Goal: Task Accomplishment & Management: Manage account settings

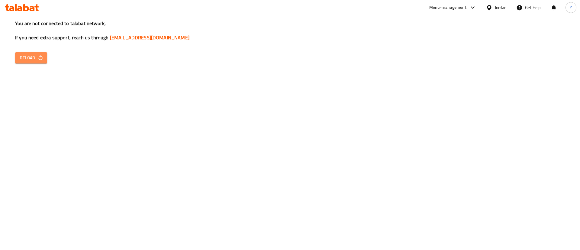
click at [33, 58] on span "Reload" at bounding box center [31, 58] width 22 height 8
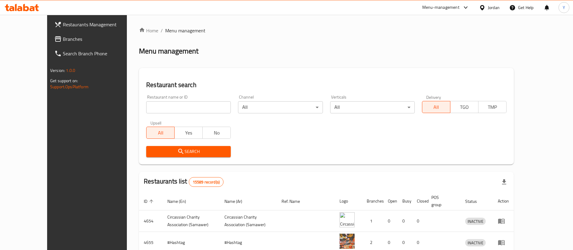
click at [63, 40] on span "Branches" at bounding box center [100, 38] width 75 height 7
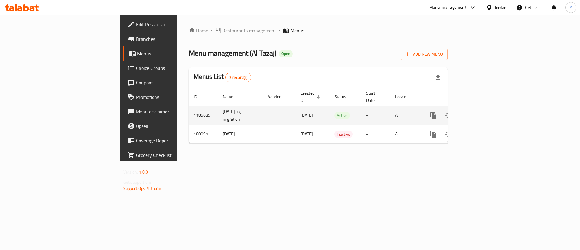
click at [484, 108] on link "enhanced table" at bounding box center [477, 115] width 14 height 14
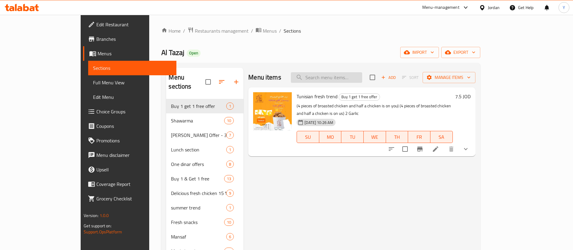
click at [362, 78] on input "search" at bounding box center [326, 77] width 71 height 11
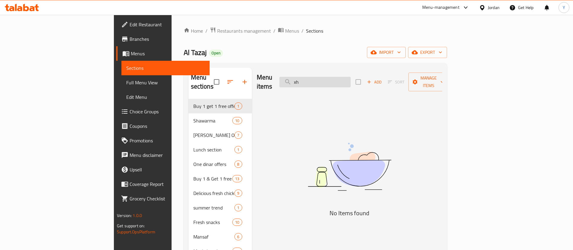
type input "x"
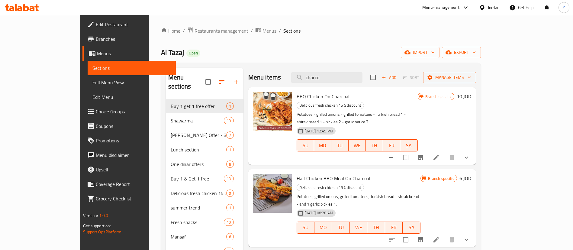
type input "charco"
click at [428, 150] on button "Branch-specific-item" at bounding box center [420, 157] width 14 height 14
click at [440, 154] on icon at bounding box center [435, 157] width 7 height 7
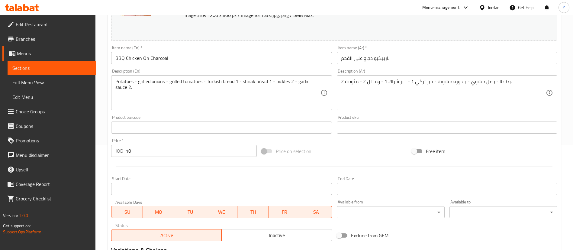
scroll to position [181, 0]
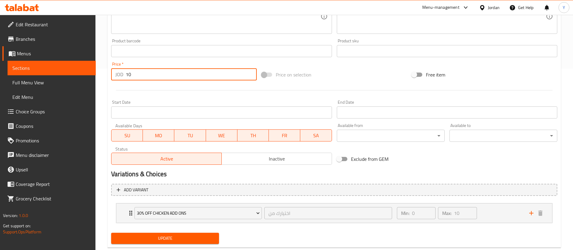
drag, startPoint x: 134, startPoint y: 78, endPoint x: 75, endPoint y: 77, distance: 59.2
click at [79, 77] on div "Edit Restaurant Branches Menus Sections Full Menu View Edit Menu Choice Groups …" at bounding box center [286, 49] width 573 height 431
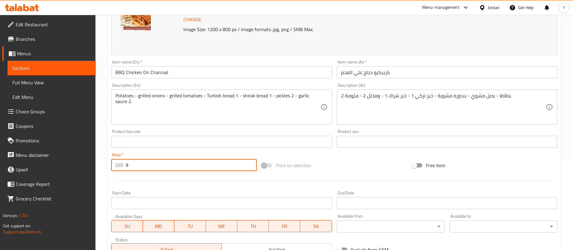
scroll to position [196, 0]
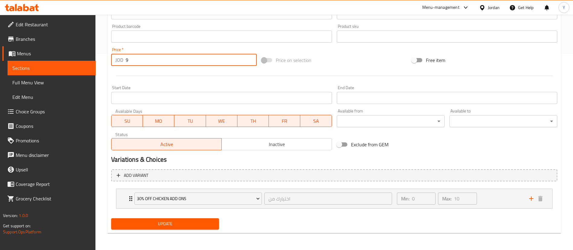
type input "9"
click at [186, 221] on span "Update" at bounding box center [165, 224] width 98 height 8
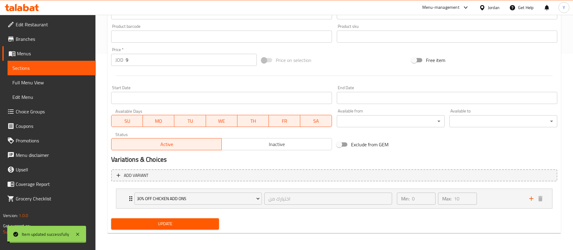
click at [65, 68] on span "Sections" at bounding box center [51, 67] width 79 height 7
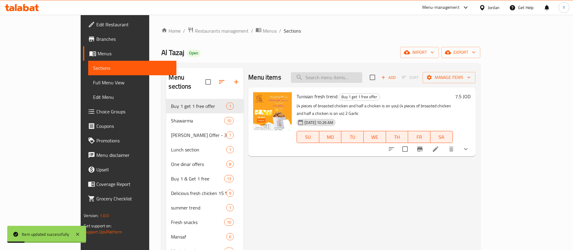
click at [353, 78] on input "search" at bounding box center [326, 77] width 71 height 11
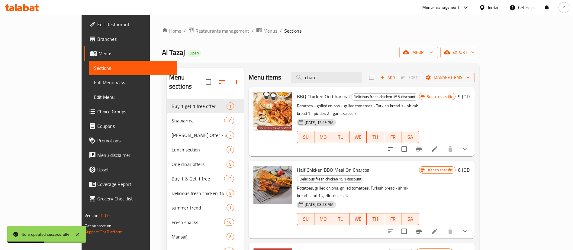
scroll to position [45, 0]
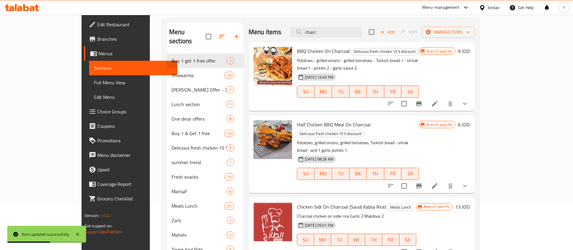
type input "charc"
click at [426, 178] on button "Branch-specific-item" at bounding box center [419, 185] width 14 height 14
click at [438, 182] on icon at bounding box center [434, 185] width 7 height 7
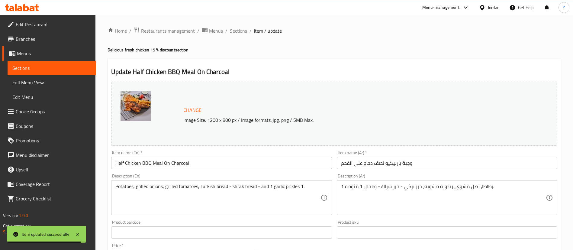
scroll to position [196, 0]
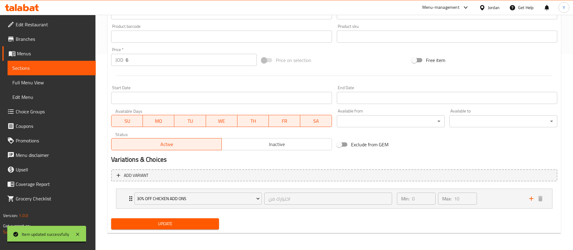
drag, startPoint x: 133, startPoint y: 66, endPoint x: 136, endPoint y: 59, distance: 7.0
click at [133, 65] on div "Price   * JOD 6 Price *" at bounding box center [184, 56] width 150 height 23
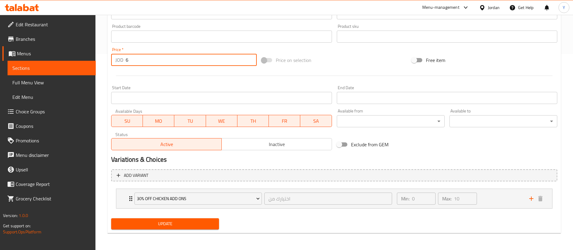
drag, startPoint x: 136, startPoint y: 59, endPoint x: 64, endPoint y: 67, distance: 72.0
click at [70, 65] on div "Edit Restaurant Branches Menus Sections Full Menu View Edit Menu Choice Groups …" at bounding box center [286, 34] width 573 height 431
type input "5"
drag, startPoint x: 163, startPoint y: 226, endPoint x: 102, endPoint y: 214, distance: 62.0
click at [163, 226] on span "Update" at bounding box center [165, 224] width 98 height 8
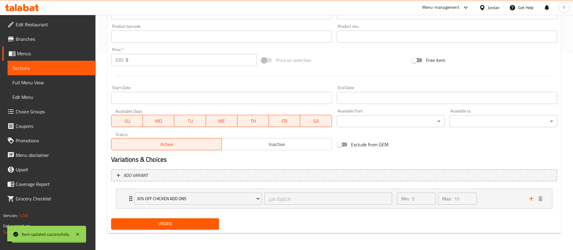
click at [39, 69] on span "Sections" at bounding box center [51, 67] width 79 height 7
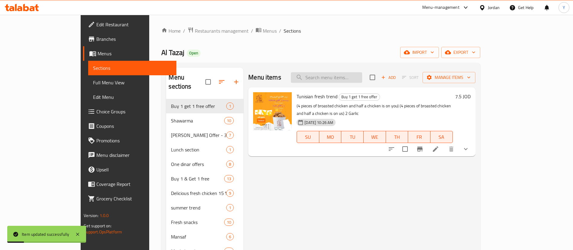
click at [361, 82] on input "search" at bounding box center [326, 77] width 71 height 11
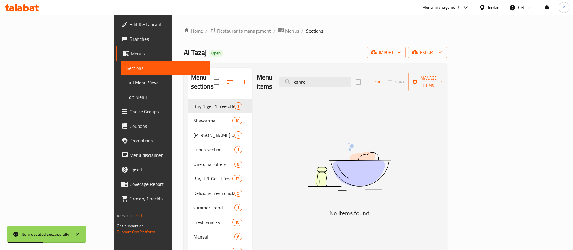
drag, startPoint x: 349, startPoint y: 72, endPoint x: 262, endPoint y: 77, distance: 87.1
click at [262, 77] on div "Menu items cahrc Add Sort Manage items" at bounding box center [349, 82] width 185 height 29
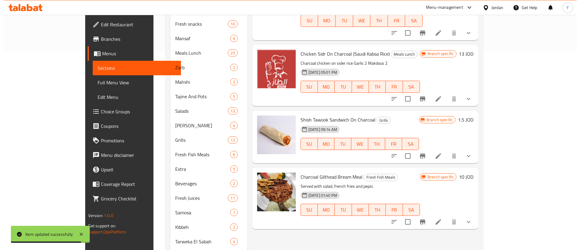
scroll to position [207, 0]
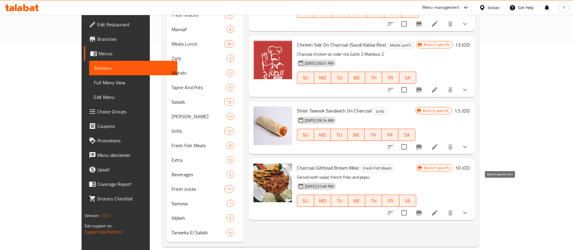
type input "charc"
click at [422, 209] on icon "Branch-specific-item" at bounding box center [418, 212] width 7 height 7
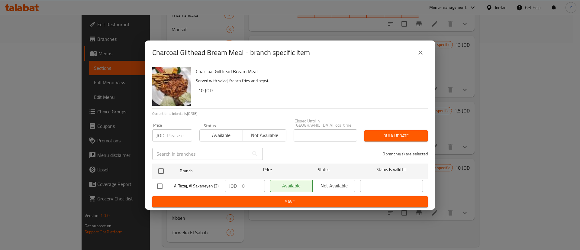
click at [424, 47] on div "Charcoal Gilthead Bream Meal - branch specific item" at bounding box center [290, 52] width 290 height 24
click at [423, 53] on icon "close" at bounding box center [420, 52] width 7 height 7
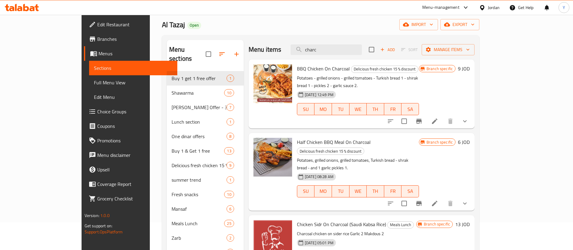
scroll to position [26, 0]
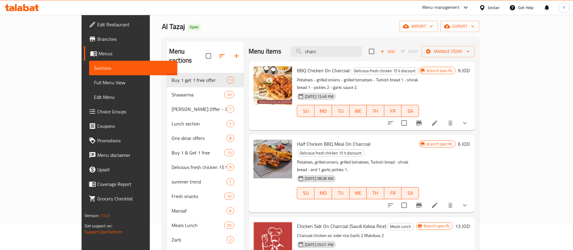
click at [438, 201] on icon at bounding box center [434, 204] width 7 height 7
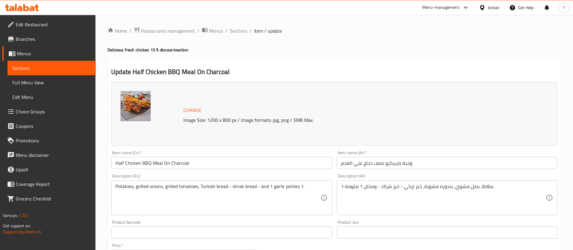
click at [73, 69] on span "Sections" at bounding box center [51, 67] width 79 height 7
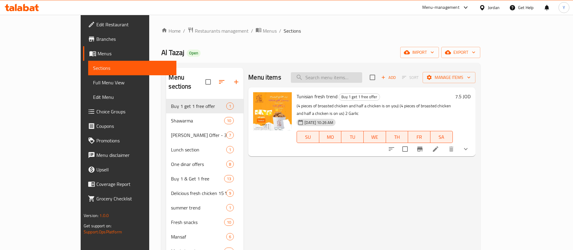
click at [356, 78] on input "search" at bounding box center [326, 77] width 71 height 11
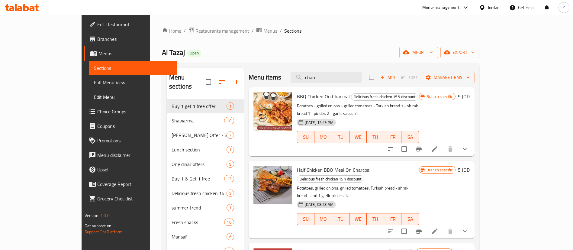
drag, startPoint x: 359, startPoint y: 79, endPoint x: 269, endPoint y: 78, distance: 90.3
click at [269, 78] on div "Menu items charc Add Sort Manage items" at bounding box center [362, 78] width 226 height 20
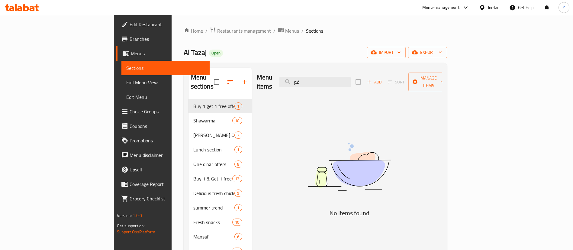
type input "ف"
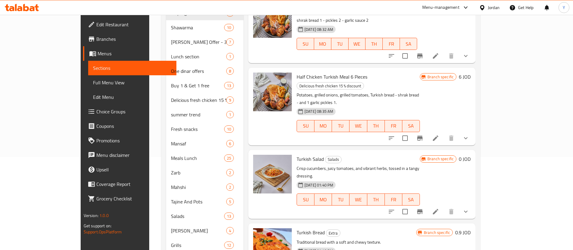
scroll to position [91, 0]
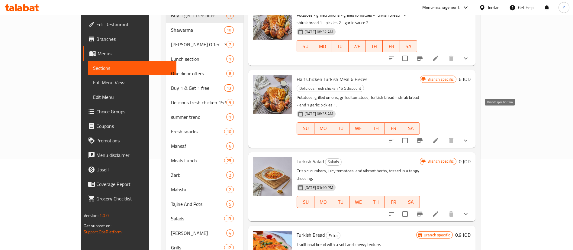
type input "تركي"
click at [422, 138] on icon "Branch-specific-item" at bounding box center [419, 140] width 5 height 5
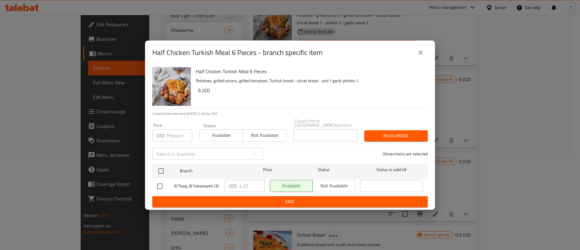
click at [163, 184] on input "checkbox" at bounding box center [159, 186] width 13 height 13
checkbox input "true"
drag, startPoint x: 250, startPoint y: 184, endPoint x: 199, endPoint y: 185, distance: 51.0
click at [207, 185] on div "Al Tazaj, Al Sakaneyeh (3) JOD 4.25 ​ Available Not available ​" at bounding box center [290, 186] width 271 height 18
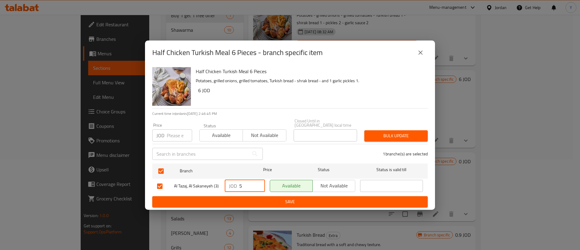
type input "5"
click at [248, 198] on span "Save" at bounding box center [290, 202] width 266 height 8
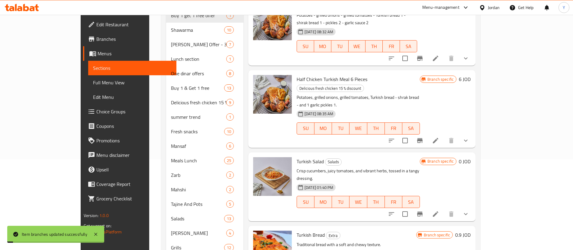
scroll to position [45, 0]
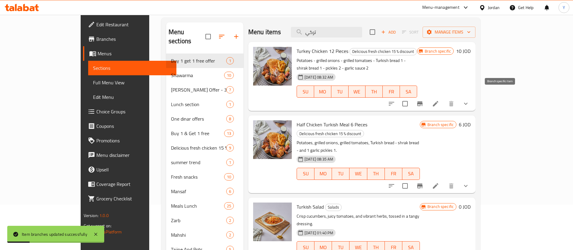
click at [422, 101] on icon "Branch-specific-item" at bounding box center [419, 103] width 5 height 5
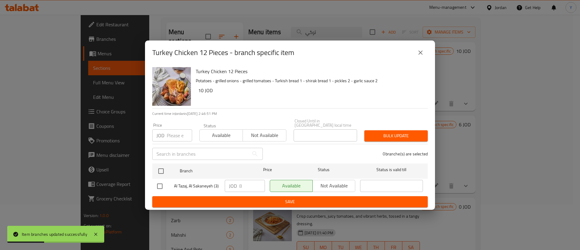
click at [159, 184] on input "checkbox" at bounding box center [159, 186] width 13 height 13
checkbox input "true"
drag, startPoint x: 241, startPoint y: 185, endPoint x: 217, endPoint y: 190, distance: 24.9
click at [226, 185] on div "JOD 8 ​" at bounding box center [245, 186] width 40 height 12
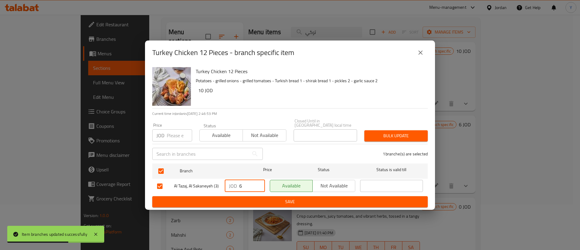
drag, startPoint x: 247, startPoint y: 183, endPoint x: 198, endPoint y: 186, distance: 48.7
click at [208, 185] on div "Al Tazaj, Al Sakaneyeh (3) JOD 6 ​ Available Not available ​" at bounding box center [290, 186] width 271 height 18
type input "9"
click at [266, 196] on button "Save" at bounding box center [289, 201] width 275 height 11
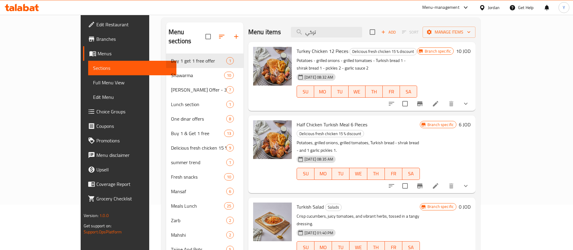
click at [30, 7] on icon at bounding box center [22, 7] width 34 height 7
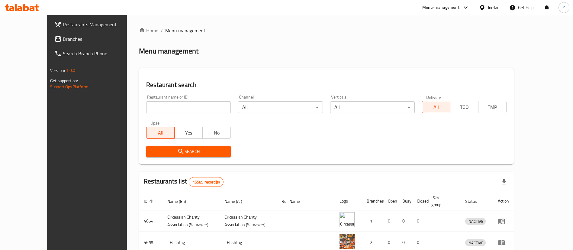
click at [63, 41] on span "Branches" at bounding box center [100, 38] width 75 height 7
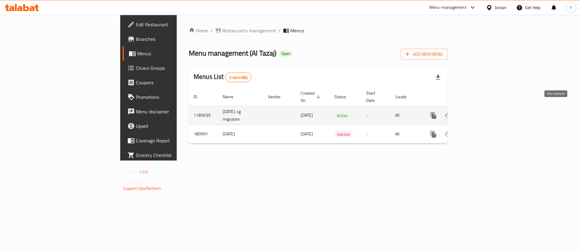
click at [480, 112] on icon "enhanced table" at bounding box center [476, 115] width 7 height 7
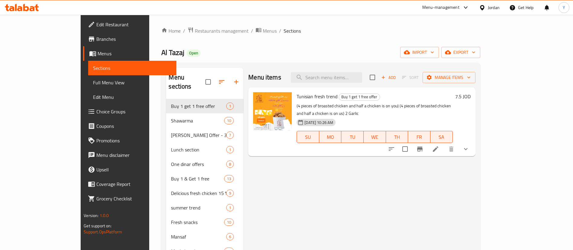
click at [96, 108] on span "Choice Groups" at bounding box center [133, 111] width 75 height 7
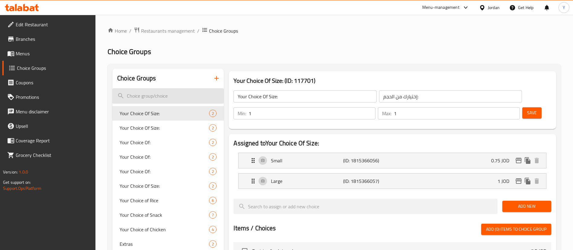
click at [173, 93] on input "search" at bounding box center [167, 95] width 111 height 15
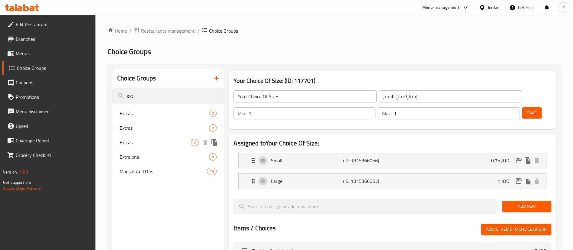
type input "ext"
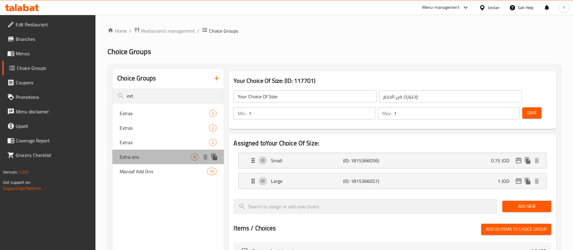
click at [152, 153] on span "Extra ons" at bounding box center [155, 156] width 71 height 7
type input "Extra ons"
type input "إضافات إضافية"
type input "0"
type input "8"
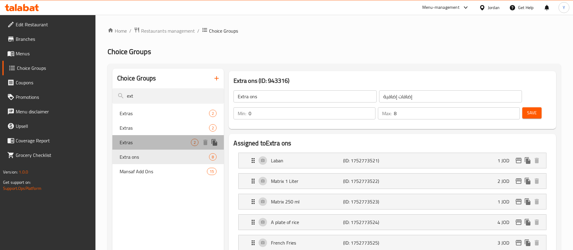
click at [156, 145] on span "Extras" at bounding box center [155, 142] width 71 height 7
type input "Extras"
type input "اضافات اختياريه"
type input "2"
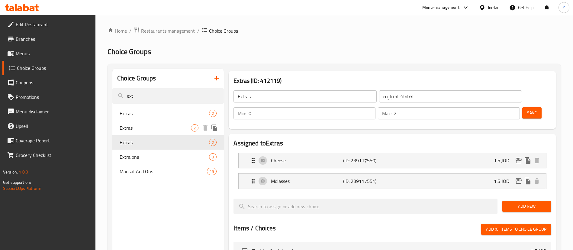
click at [150, 130] on span "Extras" at bounding box center [155, 127] width 71 height 7
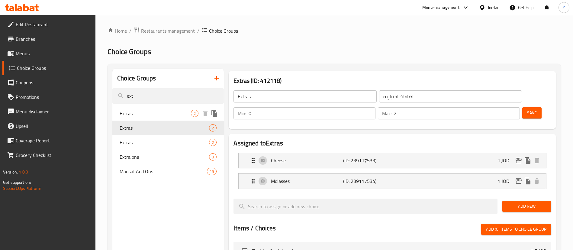
click at [152, 112] on span "Extras" at bounding box center [155, 113] width 71 height 7
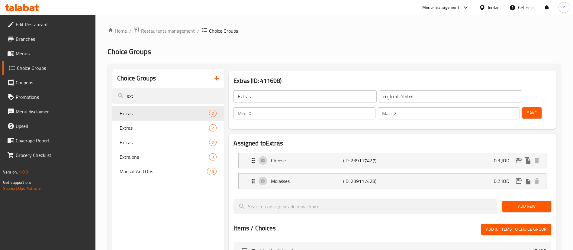
type input "Extras"
type input "اضفات"
drag, startPoint x: 155, startPoint y: 92, endPoint x: 88, endPoint y: 97, distance: 66.9
click at [88, 97] on div "Edit Restaurant Branches Menus Choice Groups Coupons Promotions Menu disclaimer…" at bounding box center [286, 235] width 573 height 441
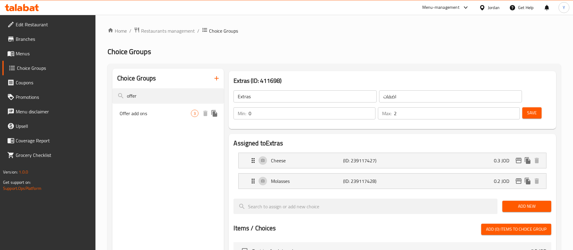
type input "offer"
drag, startPoint x: 134, startPoint y: 111, endPoint x: 144, endPoint y: 116, distance: 11.2
click at [134, 111] on span "Offer add ons" at bounding box center [155, 113] width 71 height 7
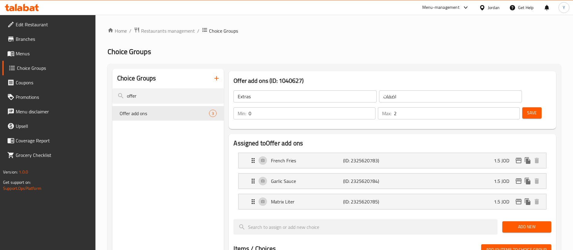
type input "Offer add ons"
type input "إضافات العرض"
type input "3"
click at [468, 153] on div "French Fries (ID: 2325620783) 1.5 JOD" at bounding box center [393, 160] width 289 height 15
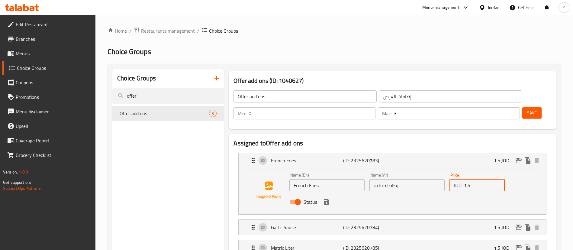
drag, startPoint x: 479, startPoint y: 170, endPoint x: 419, endPoint y: 170, distance: 59.5
click at [419, 170] on div "Name (En) French Fries Name (En) Name (Ar) بطاطا مقليه Name (Ar) Price JOD 1.5 …" at bounding box center [407, 190] width 240 height 40
click at [326, 198] on icon "save" at bounding box center [326, 201] width 7 height 7
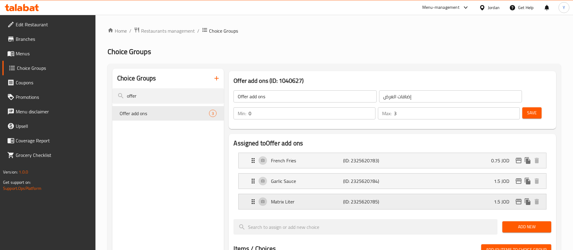
type input "0.75"
click at [404, 173] on div "Garlic Sauce (ID: 2325620784) 1.5 JOD" at bounding box center [393, 180] width 289 height 15
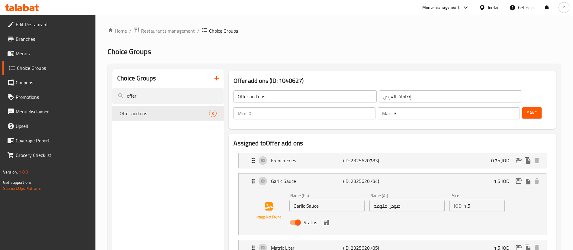
drag, startPoint x: 471, startPoint y: 190, endPoint x: 410, endPoint y: 186, distance: 60.8
click at [410, 191] on div "Name (En) Garlic Sauce Name (En) Name (Ar) صوص مثومه Name (Ar) Price JOD 1.5 Pr…" at bounding box center [407, 211] width 240 height 40
type input "0.75"
click at [328, 218] on button "save" at bounding box center [326, 222] width 9 height 9
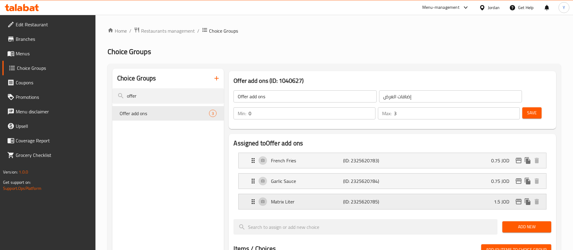
click at [369, 194] on div "Matrix Liter (ID: 2325620785) 1.5 JOD" at bounding box center [393, 201] width 289 height 15
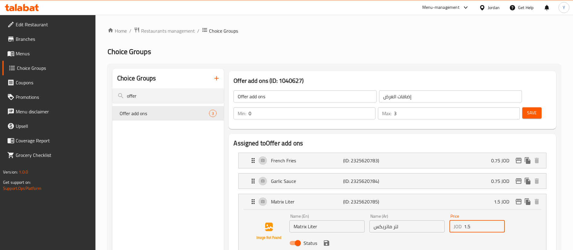
drag, startPoint x: 450, startPoint y: 208, endPoint x: 366, endPoint y: 203, distance: 84.1
click at [369, 211] on div "Name (En) Matrix Liter Name (En) Name (Ar) لتر ماتريكس Name (Ar) Price JOD 1.5 …" at bounding box center [407, 231] width 240 height 40
click at [327, 240] on icon "save" at bounding box center [326, 242] width 5 height 5
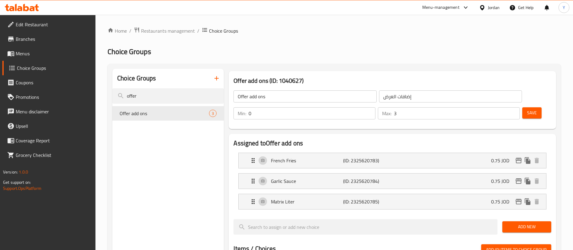
type input "0.75"
click at [527, 109] on span "Save" at bounding box center [532, 113] width 10 height 8
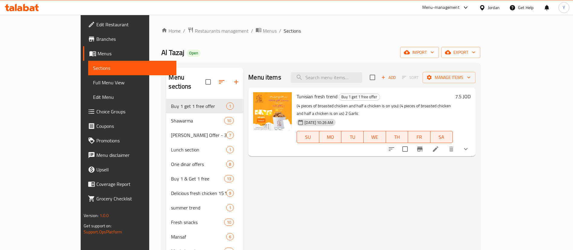
click at [96, 110] on span "Choice Groups" at bounding box center [133, 111] width 75 height 7
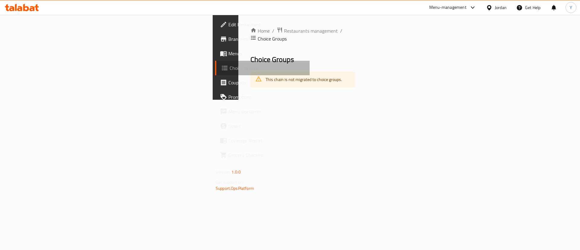
click at [229, 71] on span "Choice Groups" at bounding box center [266, 67] width 75 height 7
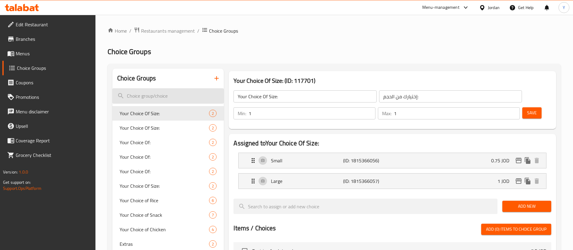
click at [162, 96] on input "search" at bounding box center [167, 95] width 111 height 15
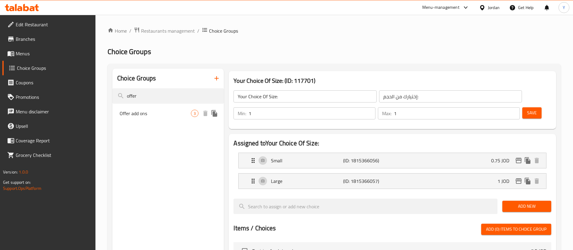
type input "offer"
click at [165, 115] on span "Offer add ons" at bounding box center [155, 113] width 71 height 7
type input "Offer add ons"
type input "إضافات العرض"
type input "0"
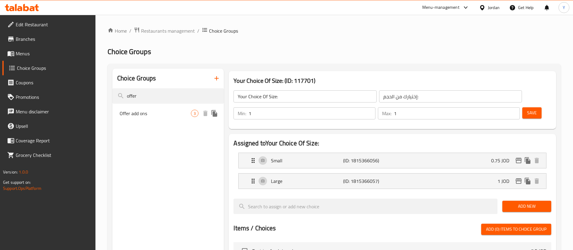
type input "3"
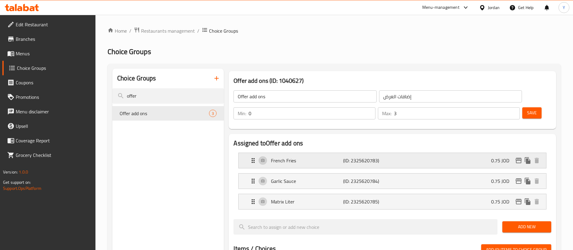
click at [398, 153] on div "French Fries (ID: 2325620783) 0.75 JOD" at bounding box center [393, 160] width 289 height 15
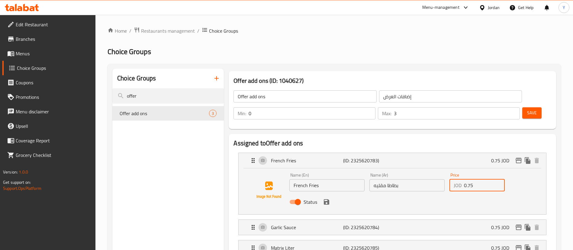
drag, startPoint x: 479, startPoint y: 171, endPoint x: 407, endPoint y: 170, distance: 72.5
click at [403, 171] on div "Name (En) French Fries Name (En) Name (Ar) بطاطا مقليه Name (Ar) Price JOD 0.75…" at bounding box center [407, 190] width 240 height 40
click at [329, 198] on icon "save" at bounding box center [326, 201] width 7 height 7
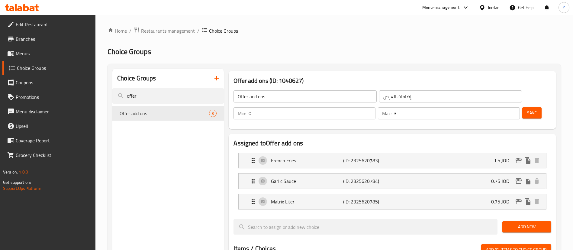
type input "1.5"
click at [464, 173] on div "Garlic Sauce (ID: 2325620784) 0.75 JOD" at bounding box center [393, 180] width 289 height 15
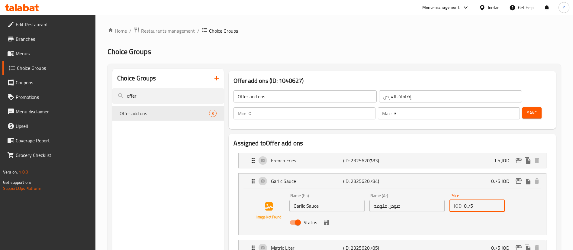
drag, startPoint x: 470, startPoint y: 189, endPoint x: 358, endPoint y: 193, distance: 113.0
click at [356, 193] on div "Name (En) Garlic Sauce Name (En) Name (Ar) صوص مثومه Name (Ar) Price JOD 0.75 P…" at bounding box center [407, 211] width 240 height 40
click at [457, 202] on p "JOD" at bounding box center [458, 205] width 8 height 7
click at [480, 200] on input "0.75" at bounding box center [484, 206] width 41 height 12
drag, startPoint x: 481, startPoint y: 188, endPoint x: 446, endPoint y: 190, distance: 35.4
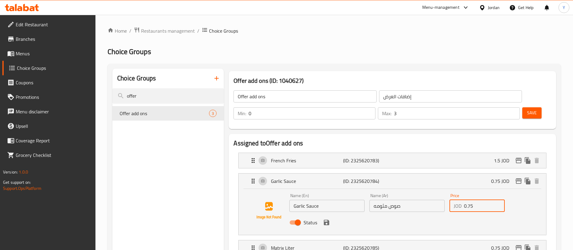
click at [446, 191] on div "Name (En) Garlic Sauce Name (En) Name (Ar) صوص مثومه Name (Ar) Price JOD 0.75 P…" at bounding box center [407, 211] width 240 height 40
click at [329, 219] on icon "save" at bounding box center [326, 222] width 7 height 7
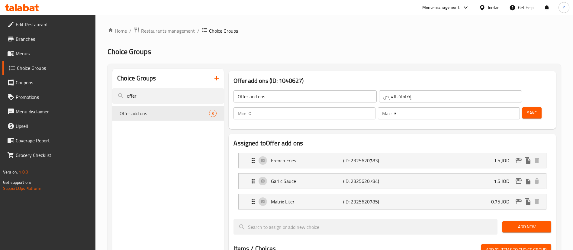
type input "1.5"
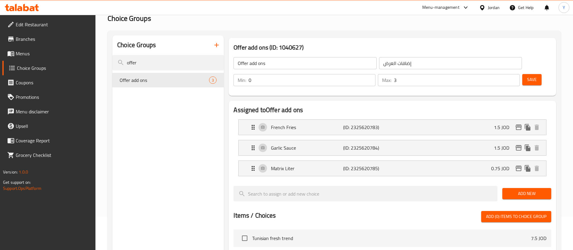
scroll to position [45, 0]
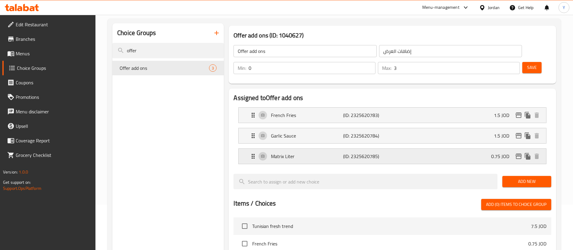
click at [483, 149] on div "Matrix Liter (ID: 2325620785) 0.75 JOD" at bounding box center [393, 156] width 289 height 15
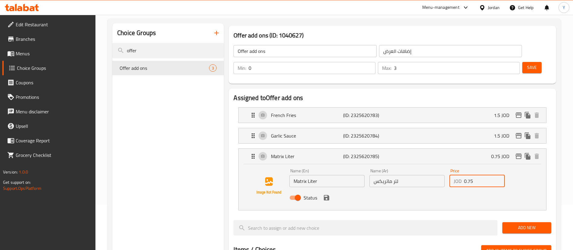
drag, startPoint x: 480, startPoint y: 168, endPoint x: 418, endPoint y: 172, distance: 62.1
click at [418, 172] on div "Name (En) Matrix Liter Name (En) Name (Ar) لتر ماتريكس Name (Ar) Price JOD 0.75…" at bounding box center [407, 186] width 240 height 40
click at [326, 194] on icon "save" at bounding box center [326, 197] width 7 height 7
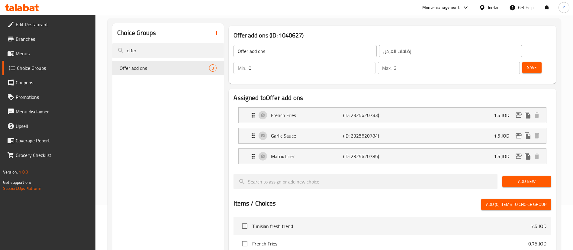
type input "1.5"
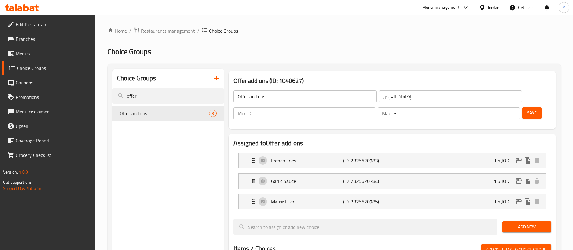
click at [527, 109] on span "Save" at bounding box center [532, 113] width 10 height 8
click at [34, 53] on span "Menus" at bounding box center [53, 53] width 75 height 7
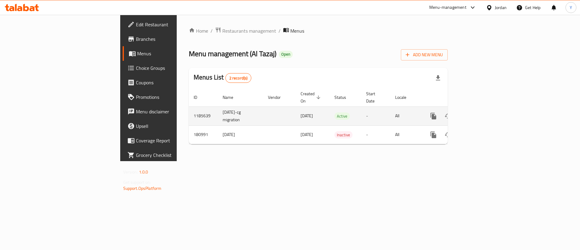
click at [480, 113] on icon "enhanced table" at bounding box center [476, 115] width 5 height 5
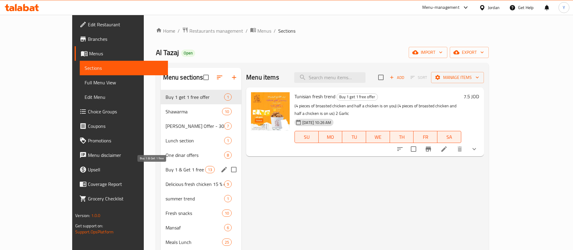
click at [165, 171] on span "Buy 1 & Get 1 free" at bounding box center [185, 169] width 40 height 7
click at [165, 170] on span "Buy 1 & Get 1 free" at bounding box center [185, 169] width 40 height 7
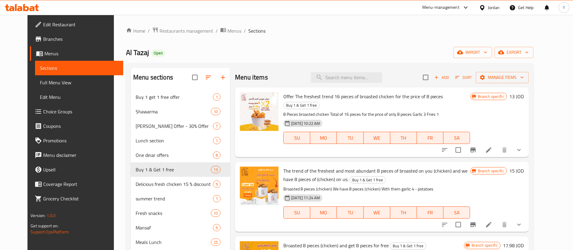
click at [476, 147] on icon "Branch-specific-item" at bounding box center [472, 149] width 5 height 5
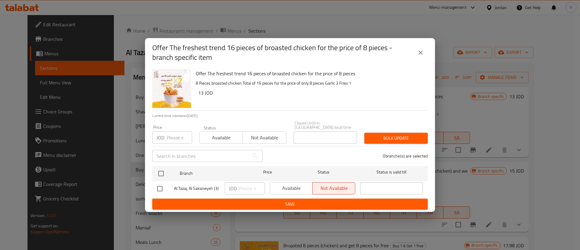
click at [474, 56] on div "Offer The freshest trend 16 pieces of broasted chicken for the price of 8 piece…" at bounding box center [290, 125] width 580 height 250
click at [412, 54] on h2 "Offer The freshest trend 16 pieces of broasted chicken for the price of 8 piece…" at bounding box center [282, 52] width 261 height 19
click at [418, 56] on icon "close" at bounding box center [420, 52] width 7 height 7
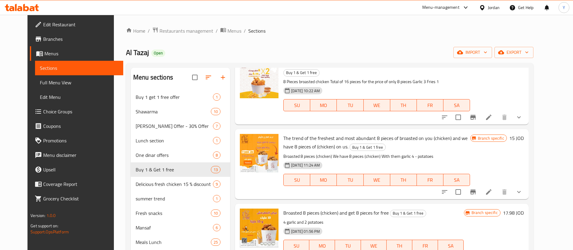
scroll to position [45, 0]
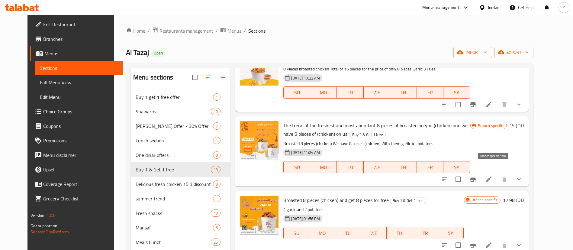
click at [477, 175] on icon "Branch-specific-item" at bounding box center [472, 178] width 7 height 7
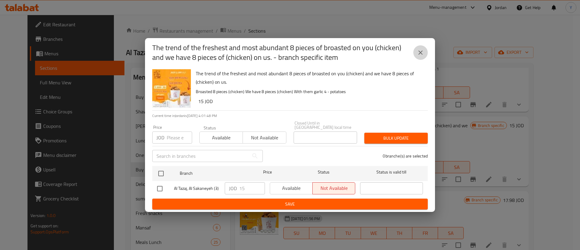
click at [421, 55] on icon "close" at bounding box center [420, 52] width 7 height 7
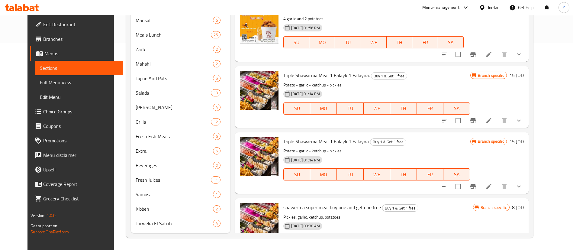
scroll to position [0, 0]
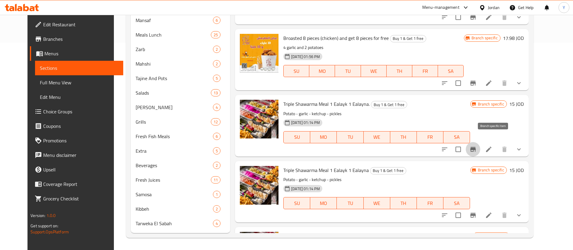
click at [480, 145] on button "Branch-specific-item" at bounding box center [473, 149] width 14 height 14
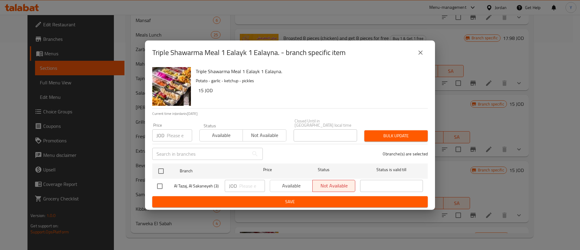
click at [422, 56] on icon "close" at bounding box center [420, 52] width 7 height 7
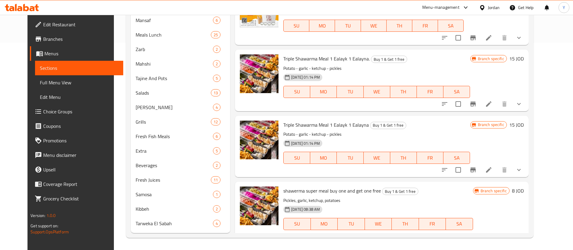
scroll to position [91, 0]
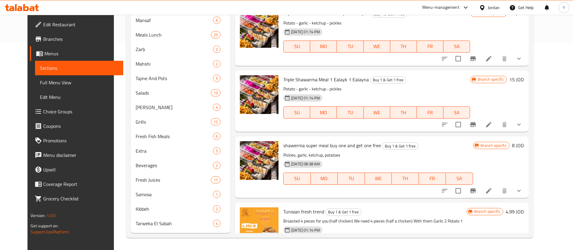
click at [477, 121] on icon "Branch-specific-item" at bounding box center [472, 124] width 7 height 7
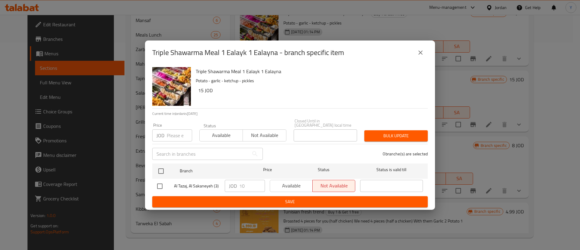
click at [423, 53] on icon "close" at bounding box center [420, 52] width 7 height 7
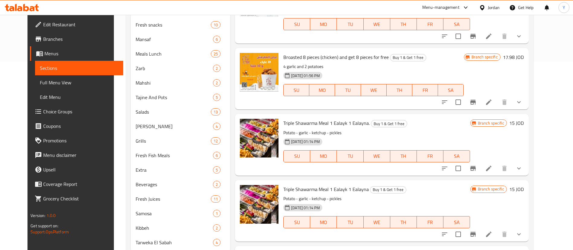
scroll to position [207, 0]
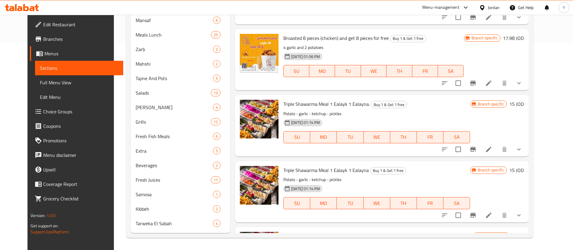
click at [30, 116] on link "Choice Groups" at bounding box center [76, 111] width 93 height 14
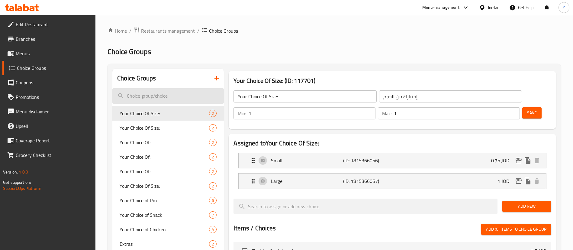
click at [169, 97] on input "search" at bounding box center [167, 95] width 111 height 15
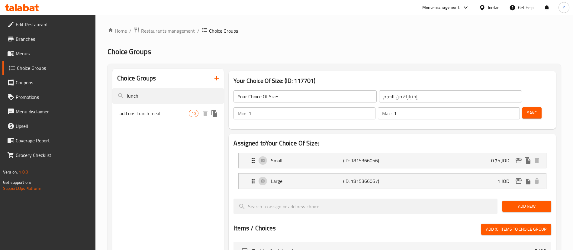
type input "lunch"
click at [172, 114] on span "add ons Lunch meal" at bounding box center [154, 113] width 69 height 7
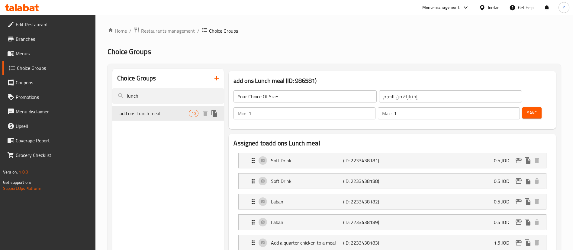
type input "add ons Lunch meal"
type input "إضافات وجبة الغداء"
type input "0"
type input "5"
click at [269, 96] on input "add ons Lunch meal" at bounding box center [304, 96] width 143 height 12
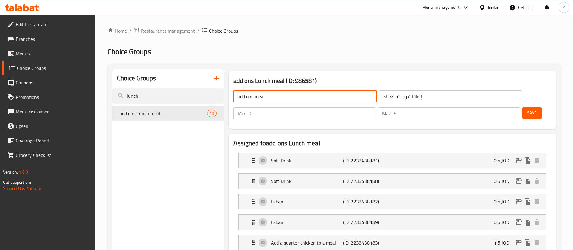
type input "add ons meal"
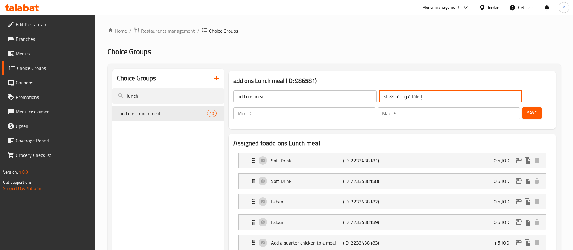
drag, startPoint x: 355, startPoint y: 95, endPoint x: 313, endPoint y: 95, distance: 41.4
click at [313, 95] on div "add ons meal ​ إضافات وجبة الغداء ​" at bounding box center [378, 96] width 296 height 19
type input "إضافات وجبة"
click at [522, 107] on button "Save" at bounding box center [531, 112] width 19 height 11
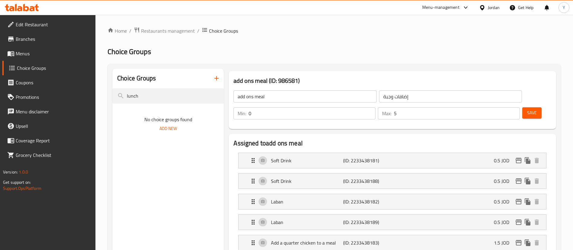
click at [34, 51] on span "Menus" at bounding box center [53, 53] width 75 height 7
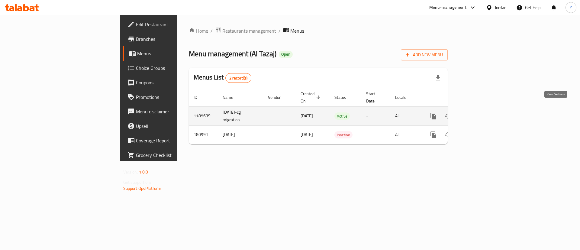
click at [484, 111] on link "enhanced table" at bounding box center [477, 116] width 14 height 14
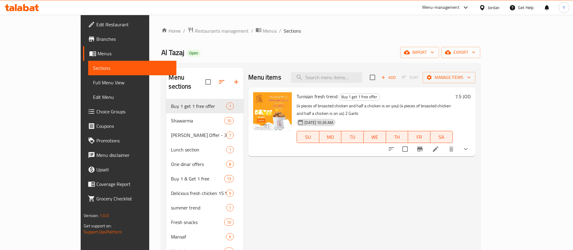
click at [461, 69] on div "Menu items Add Sort Manage items" at bounding box center [361, 78] width 227 height 20
click at [386, 76] on icon "button" at bounding box center [382, 77] width 5 height 5
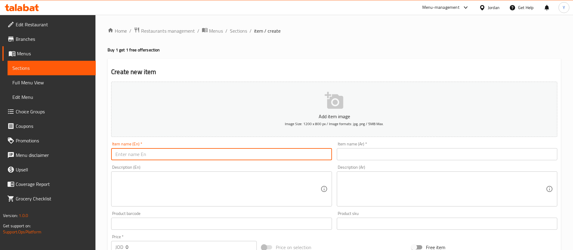
click at [202, 150] on input "text" at bounding box center [221, 154] width 220 height 12
paste input "Triple Shawarma Meal 1 Ealayk 1 Ealayna"
type input "Triple Shawarma Meal 1 Ealayk 1 Ealayna"
click at [403, 154] on input "text" at bounding box center [447, 154] width 220 height 12
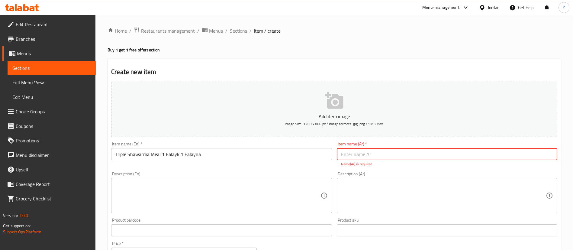
paste input "وجبة شاورما تريبل (1 عليك علينا 1)"
type input "وجبة شاورما تريبل (1 عليك علينا 1)"
click at [204, 188] on textarea at bounding box center [217, 195] width 205 height 29
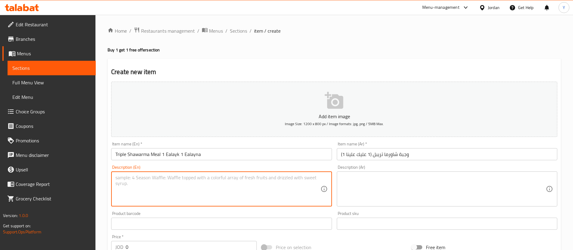
paste textarea "Potato - garlic - ketchup - pickles"
type textarea "Potato - garlic - ketchup - pickles"
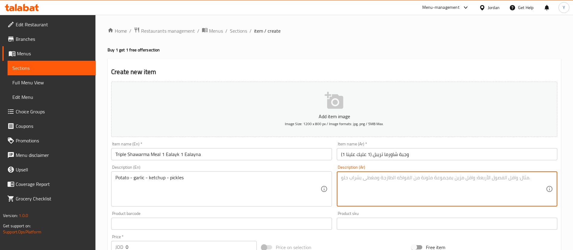
click at [388, 181] on textarea at bounding box center [443, 189] width 205 height 29
paste textarea "بطاطا - مثومة - كاتشب مخلل"
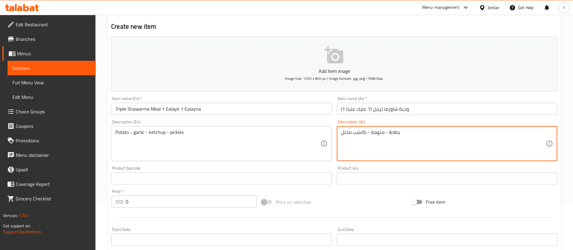
scroll to position [136, 0]
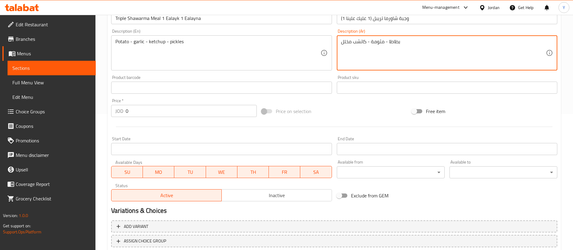
type textarea "بطاطا - مثومة - كاتشب مخلل"
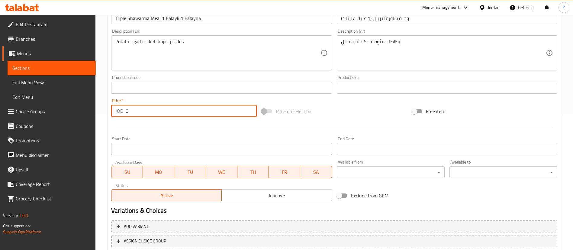
drag, startPoint x: 136, startPoint y: 104, endPoint x: 131, endPoint y: 108, distance: 5.6
click at [130, 107] on div "Price   * JOD 0 Price *" at bounding box center [184, 107] width 146 height 18
drag, startPoint x: 135, startPoint y: 110, endPoint x: 69, endPoint y: 114, distance: 66.2
click at [73, 114] on div "Edit Restaurant Branches Menus Sections Full Menu View Edit Menu Choice Groups …" at bounding box center [286, 85] width 573 height 412
type input "10.5"
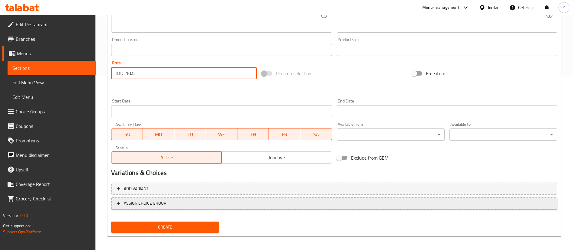
scroll to position [177, 0]
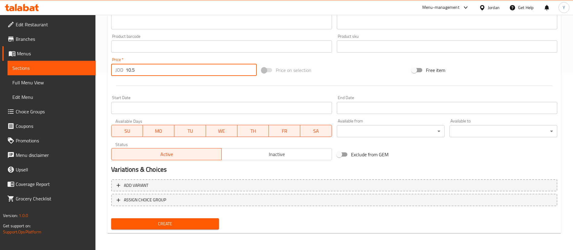
click at [173, 221] on span "Create" at bounding box center [165, 224] width 98 height 8
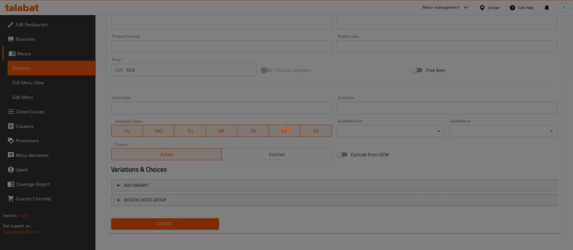
type input "0"
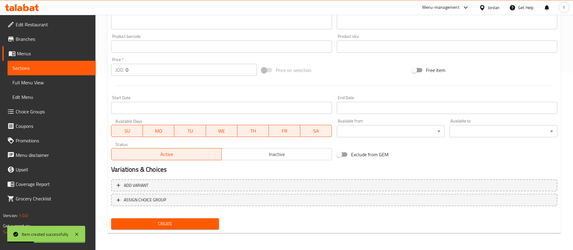
click at [63, 69] on span "Sections" at bounding box center [51, 67] width 79 height 7
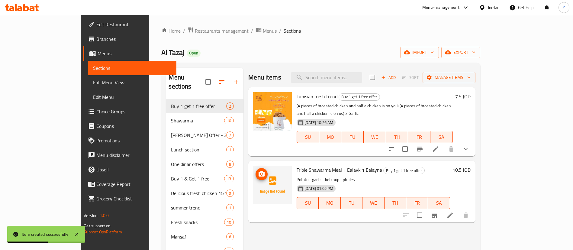
click at [258, 170] on icon "upload picture" at bounding box center [261, 173] width 7 height 7
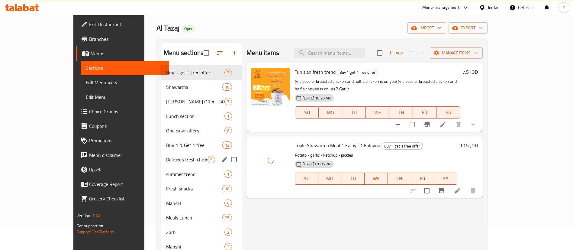
scroll to position [45, 0]
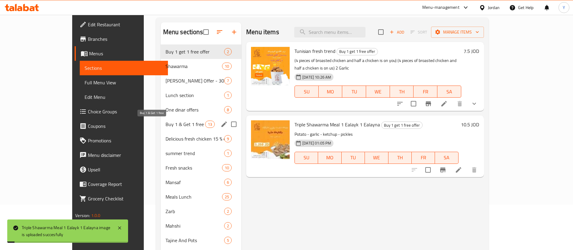
click at [165, 120] on span "Buy 1 & Get 1 free" at bounding box center [185, 123] width 40 height 7
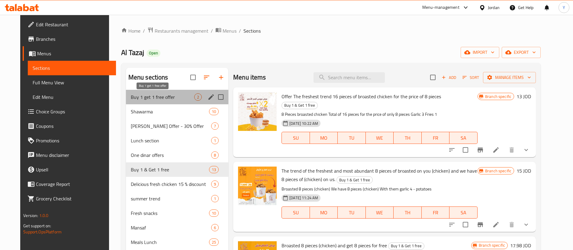
click at [160, 93] on span "Buy 1 get 1 free offer" at bounding box center [162, 96] width 63 height 7
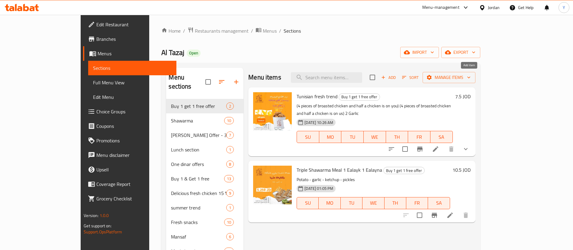
click at [386, 76] on icon "button" at bounding box center [382, 77] width 5 height 5
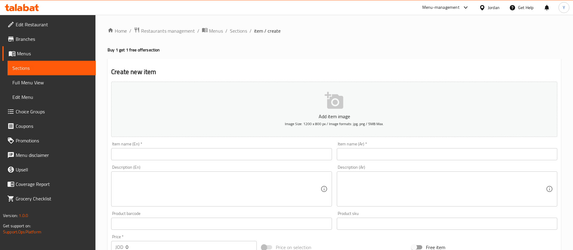
drag, startPoint x: 206, startPoint y: 161, endPoint x: 206, endPoint y: 155, distance: 6.1
click at [206, 161] on div "Item name (En)   * Item name (En) *" at bounding box center [221, 150] width 225 height 23
click at [206, 155] on input "text" at bounding box center [221, 154] width 220 height 12
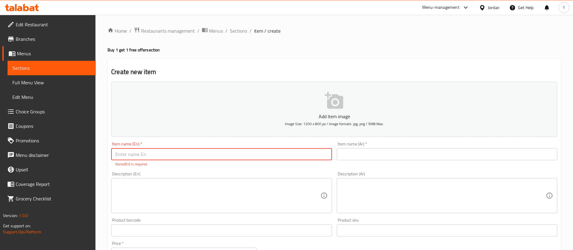
paste input "The trend of the freshest and most abundant 8 pieces of broasted on you (chicke…"
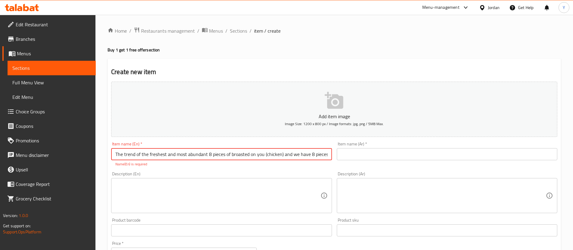
scroll to position [0, 35]
type input "The trend of the freshest and most abundant 8 pieces of broasted on you (chicke…"
click at [412, 155] on input "text" at bounding box center [447, 154] width 220 height 12
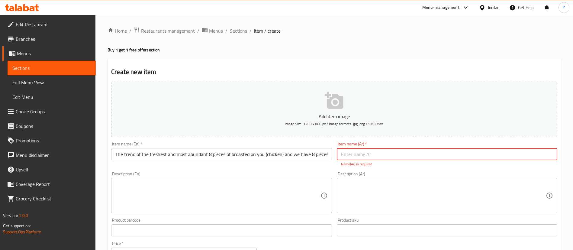
paste input "ترند الطازج الأوفر بروستد 8 قطع عليك ( دجاجة ) و علينا 8 قطع ( دجاجة )"
type input "ترند الطازج الأوفر بروستد 8 قطع عليك ( دجاجة ) و علينا 8 قطع ( دجاجة )"
click at [277, 180] on div "Description (En)" at bounding box center [221, 195] width 220 height 35
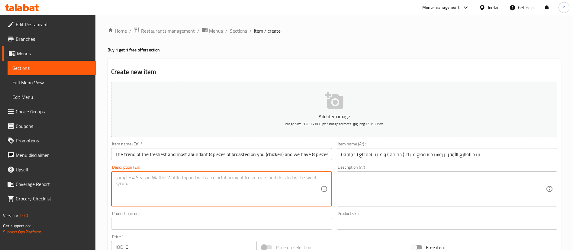
paste textarea "Broasted 8 pieces (chicken) We have 8 pieces (chicken) With them garlic 4 - pot…"
type textarea "Broasted 8 pieces (chicken) We have 8 pieces (chicken) With them garlic 4 - pot…"
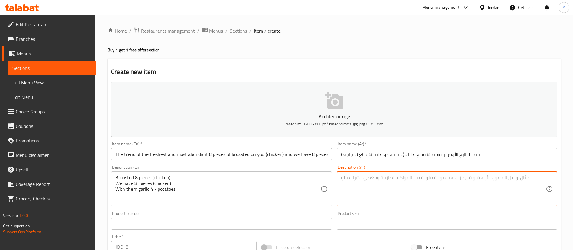
click at [394, 191] on textarea at bounding box center [443, 189] width 205 height 29
paste textarea "بروستد 8 قطع عليك ( دجاجة ) و علينا 8 قطع ( دجاجة ) معهم ثوم 4 - بطاطا"
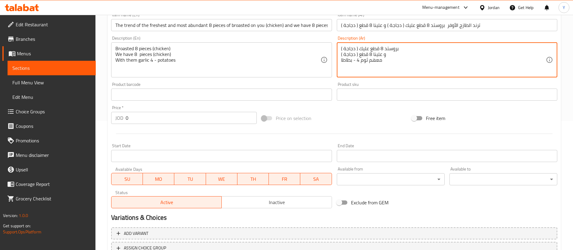
scroll to position [136, 0]
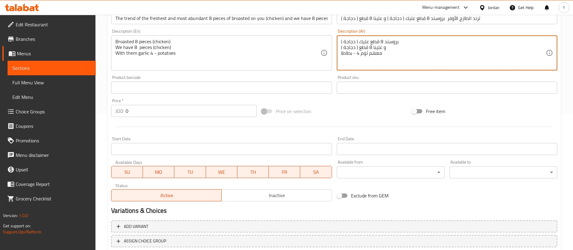
type textarea "بروستد 8 قطع عليك ( دجاجة ) و علينا 8 قطع ( دجاجة ) معهم ثوم 4 - بطاطا"
click at [105, 111] on div "Home / Restaurants management / Menus / Sections / item / create Buy 1 get 1 fr…" at bounding box center [333, 85] width 477 height 412
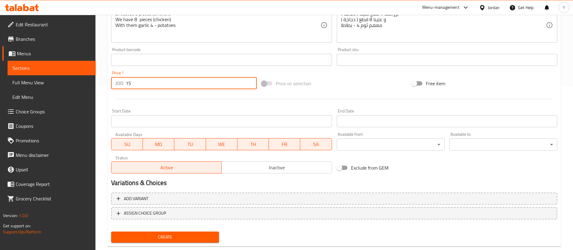
scroll to position [177, 0]
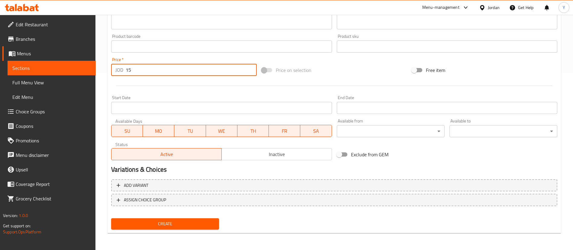
type input "15"
drag, startPoint x: 178, startPoint y: 219, endPoint x: 237, endPoint y: 219, distance: 59.2
click at [178, 219] on button "Create" at bounding box center [165, 223] width 108 height 11
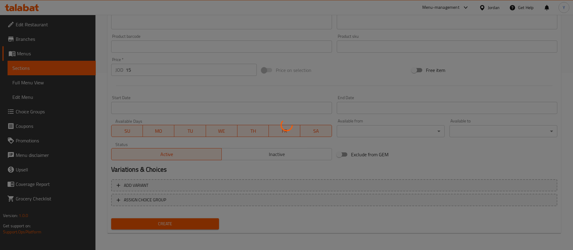
type input "0"
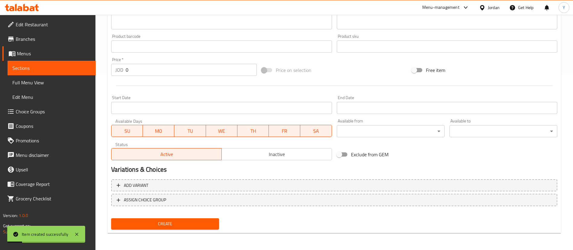
click at [42, 66] on span "Sections" at bounding box center [51, 67] width 79 height 7
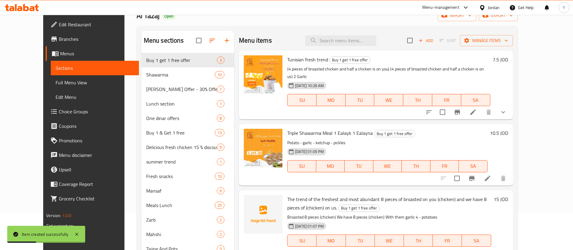
scroll to position [45, 0]
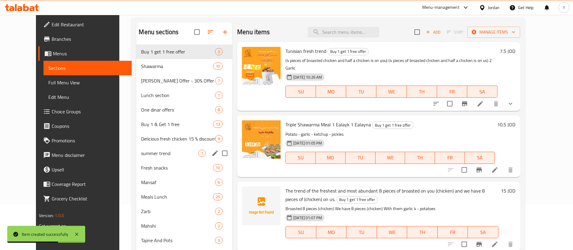
click at [152, 120] on span "Buy 1 & Get 1 free" at bounding box center [177, 123] width 72 height 7
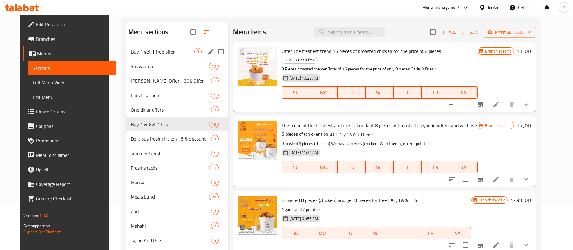
click at [132, 53] on span "Buy 1 get 1 free offer" at bounding box center [162, 51] width 63 height 7
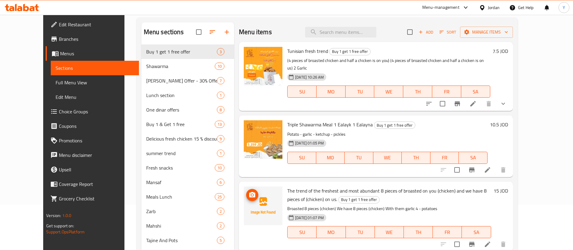
click at [249, 192] on icon "upload picture" at bounding box center [252, 194] width 6 height 5
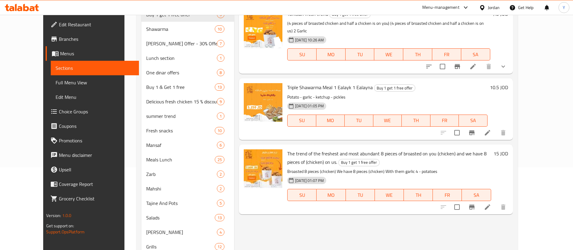
scroll to position [91, 0]
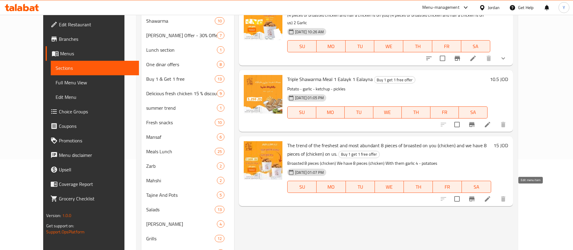
click at [491, 195] on icon at bounding box center [487, 198] width 7 height 7
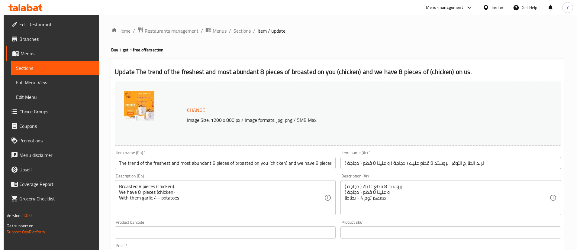
scroll to position [186, 0]
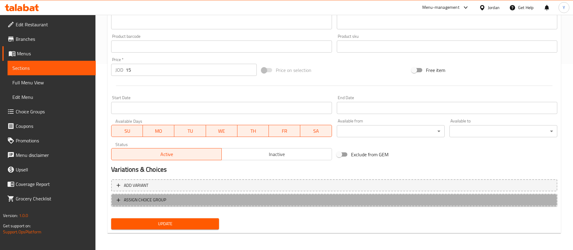
click at [151, 199] on span "ASSIGN CHOICE GROUP" at bounding box center [145, 200] width 42 height 8
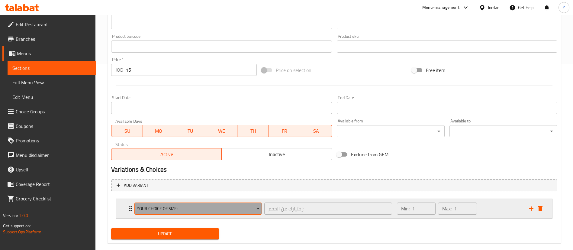
click at [147, 205] on span "Your Choice Of Size:" at bounding box center [198, 209] width 123 height 8
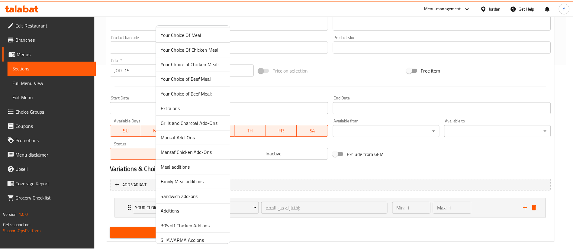
scroll to position [583, 0]
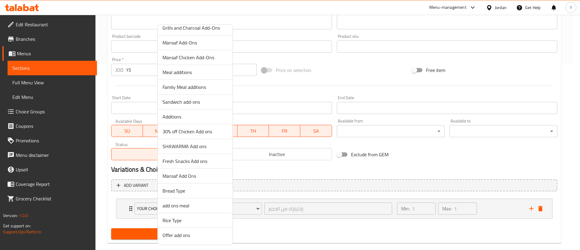
click at [184, 236] on span "Offer add ons" at bounding box center [194, 234] width 65 height 7
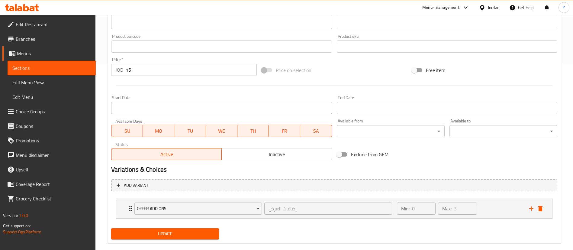
click at [215, 236] on button "Update" at bounding box center [165, 233] width 108 height 11
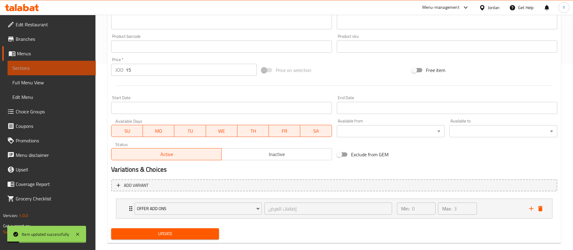
click at [53, 72] on link "Sections" at bounding box center [52, 68] width 88 height 14
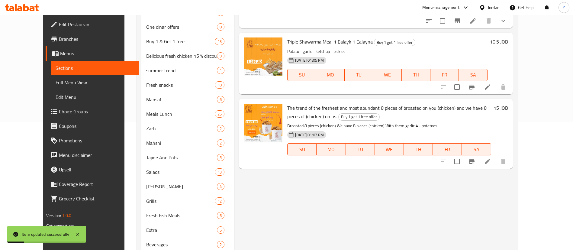
scroll to position [95, 0]
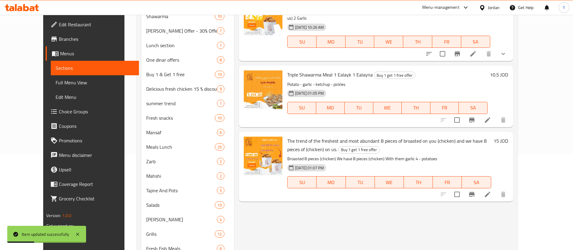
click at [496, 117] on li at bounding box center [487, 119] width 17 height 11
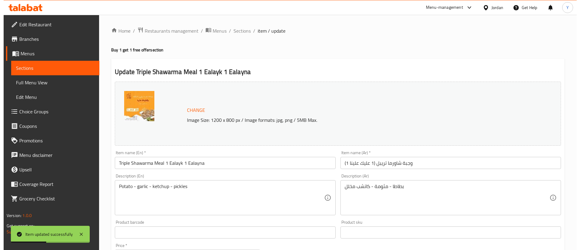
scroll to position [186, 0]
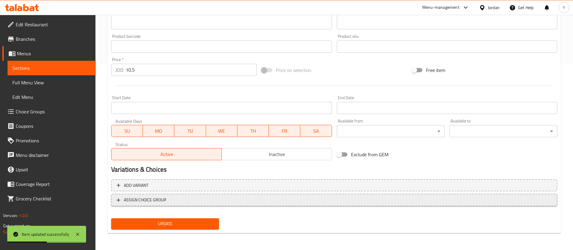
click at [149, 200] on span "ASSIGN CHOICE GROUP" at bounding box center [145, 200] width 42 height 8
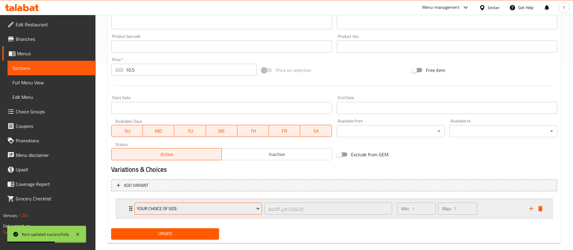
click at [149, 210] on span "Your Choice Of Size:" at bounding box center [198, 209] width 123 height 8
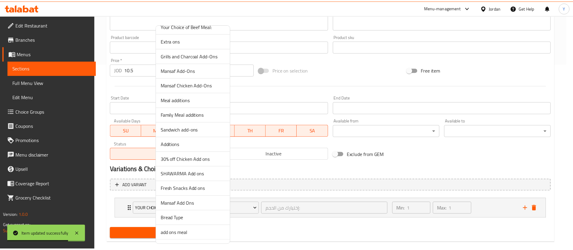
scroll to position [583, 0]
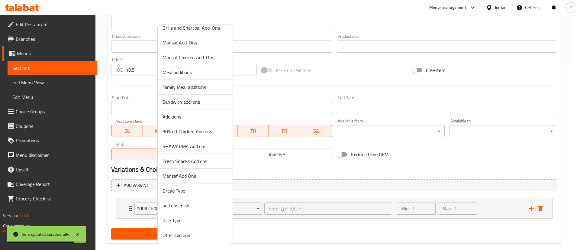
click at [186, 236] on span "Offer add ons" at bounding box center [194, 234] width 65 height 7
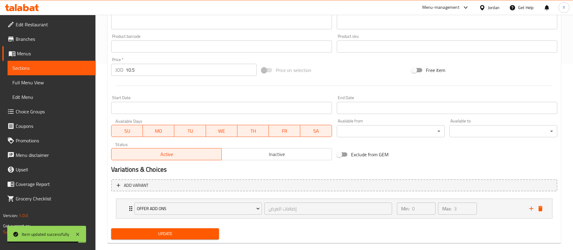
click at [147, 238] on button "Update" at bounding box center [165, 233] width 108 height 11
click at [24, 10] on icon at bounding box center [26, 7] width 6 height 7
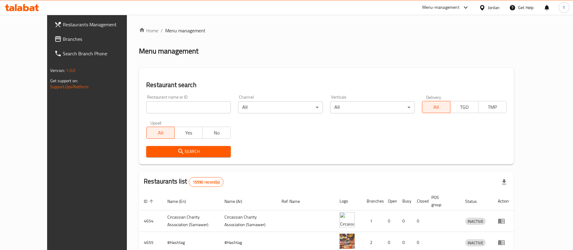
click at [63, 38] on span "Branches" at bounding box center [100, 38] width 75 height 7
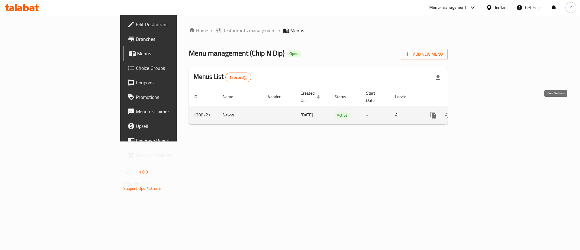
click at [480, 111] on icon "enhanced table" at bounding box center [476, 114] width 7 height 7
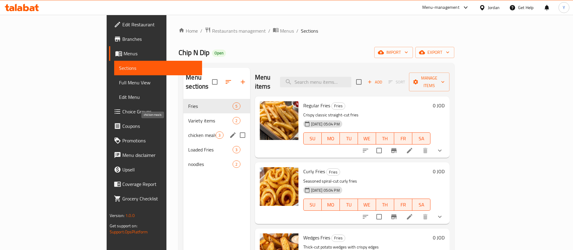
click at [188, 131] on span "chicken meals" at bounding box center [201, 134] width 27 height 7
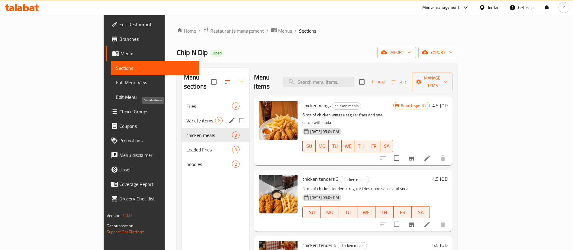
click at [186, 117] on span "Variety items" at bounding box center [200, 120] width 29 height 7
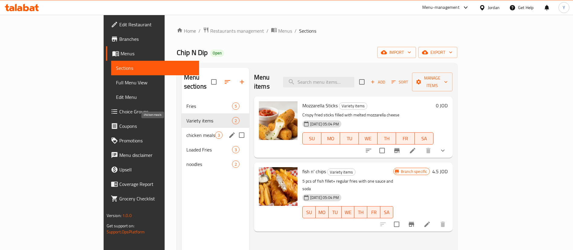
click at [186, 131] on span "chicken meals" at bounding box center [200, 134] width 29 height 7
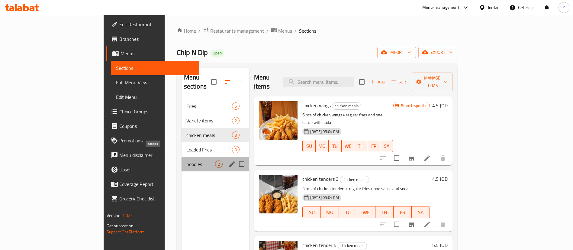
click at [186, 160] on span "noodles" at bounding box center [200, 163] width 29 height 7
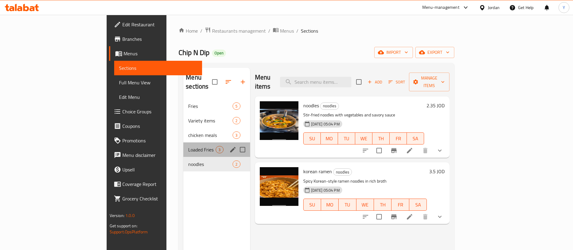
click at [183, 144] on div "Loaded Fries 3" at bounding box center [216, 149] width 66 height 14
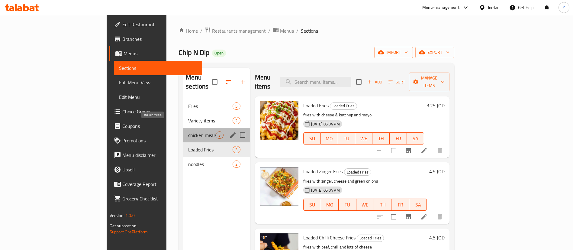
click at [188, 131] on span "chicken meals" at bounding box center [201, 134] width 27 height 7
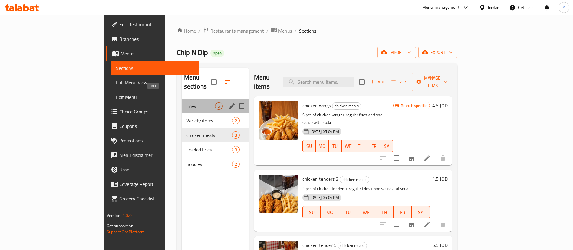
click at [186, 102] on span "Fries" at bounding box center [200, 105] width 29 height 7
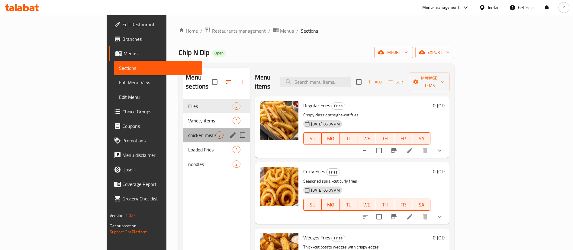
click at [183, 128] on div "chicken meals 3" at bounding box center [216, 135] width 66 height 14
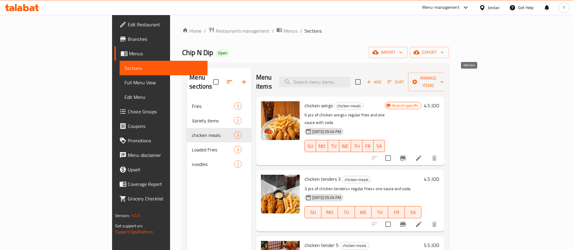
click at [382, 79] on span "Add" at bounding box center [374, 82] width 16 height 7
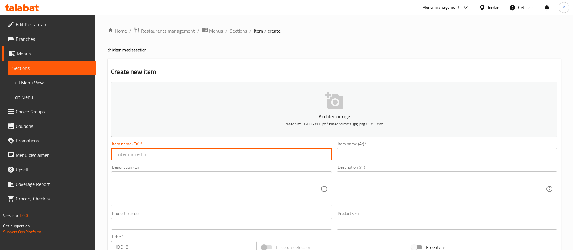
click at [191, 153] on input "text" at bounding box center [221, 154] width 220 height 12
type input "Zinger meal"
click at [381, 153] on input "text" at bounding box center [447, 154] width 220 height 12
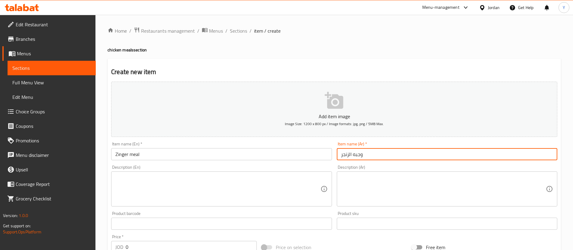
type input "وجبه الزنجر"
click at [231, 203] on textarea at bounding box center [217, 189] width 205 height 29
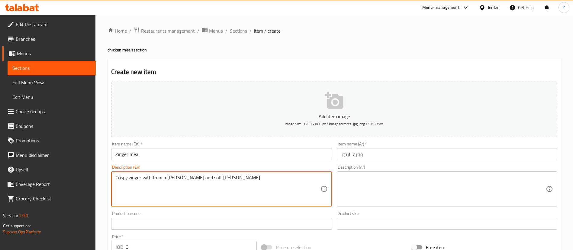
drag, startPoint x: 193, startPoint y: 178, endPoint x: 79, endPoint y: 178, distance: 113.2
click at [72, 178] on div "Edit Restaurant Branches Menus Sections Full Menu View Edit Menu Choice Groups …" at bounding box center [286, 221] width 573 height 412
click at [198, 179] on textarea "Crispy zinger with French fries and soft [PERSON_NAME]" at bounding box center [217, 189] width 205 height 29
click at [200, 178] on textarea "Crispy zinger with French fries and soft [PERSON_NAME]" at bounding box center [217, 189] width 205 height 29
click at [196, 176] on textarea "Crispy zinger with French fries and soft [PERSON_NAME]" at bounding box center [217, 189] width 205 height 29
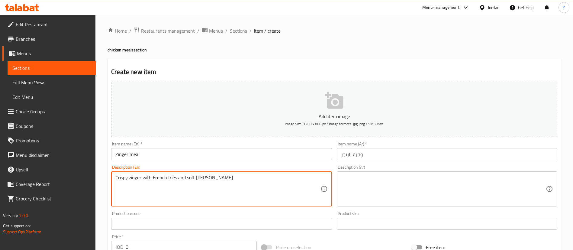
click at [201, 179] on textarea "Crispy zinger with French fries and soft [PERSON_NAME]" at bounding box center [217, 189] width 205 height 29
click at [197, 179] on textarea "Crispy zinger with French fries and soft [PERSON_NAME]" at bounding box center [217, 189] width 205 height 29
drag, startPoint x: 198, startPoint y: 179, endPoint x: 230, endPoint y: 197, distance: 36.8
click at [230, 197] on textarea "Crispy zinger with French fries and soft [PERSON_NAME]" at bounding box center [217, 189] width 205 height 29
drag, startPoint x: 250, startPoint y: 178, endPoint x: 49, endPoint y: 182, distance: 201.2
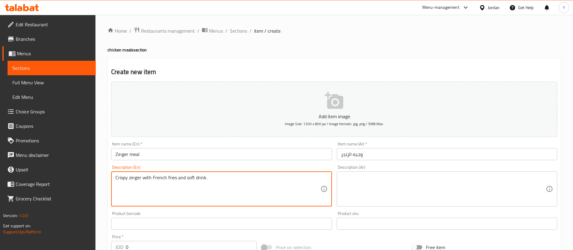
click at [79, 183] on div "Edit Restaurant Branches Menus Sections Full Menu View Edit Menu Choice Groups …" at bounding box center [286, 221] width 573 height 412
click at [188, 196] on textarea "Crispy zinger with French fries and soft drink." at bounding box center [217, 189] width 205 height 29
click at [195, 200] on textarea "Crispy zinger with French fries and soft drink." at bounding box center [217, 189] width 205 height 29
drag, startPoint x: 216, startPoint y: 179, endPoint x: 90, endPoint y: 178, distance: 125.3
click at [91, 178] on div "Edit Restaurant Branches Menus Sections Full Menu View Edit Menu Choice Groups …" at bounding box center [286, 221] width 573 height 412
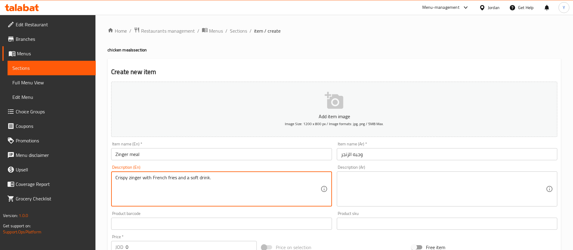
type textarea "Crispy zinger with French fries and a soft drink."
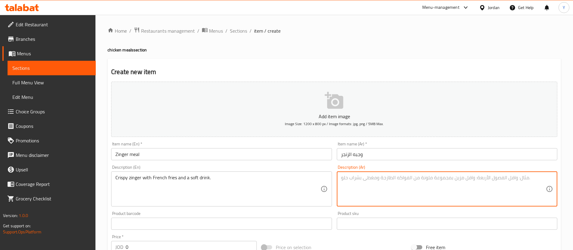
click at [384, 190] on textarea at bounding box center [443, 189] width 205 height 29
paste textarea "زنجر مقرمش مع البطاطس المقلية ومشروب غازي."
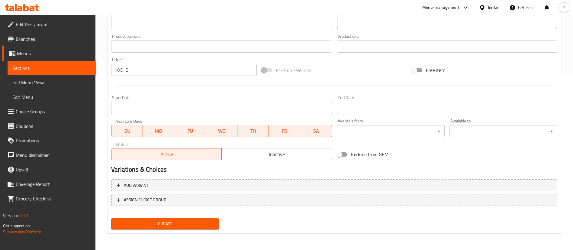
type textarea "زنجر مقرمش مع البطاطس المقلية ومشروب غازي."
drag, startPoint x: 136, startPoint y: 66, endPoint x: 75, endPoint y: 75, distance: 62.2
click at [86, 74] on div "Edit Restaurant Branches Menus Sections Full Menu View Edit Menu Choice Groups …" at bounding box center [286, 44] width 573 height 412
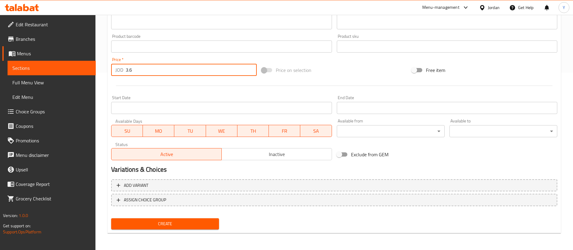
type input "3.6"
click at [196, 225] on span "Create" at bounding box center [165, 224] width 98 height 8
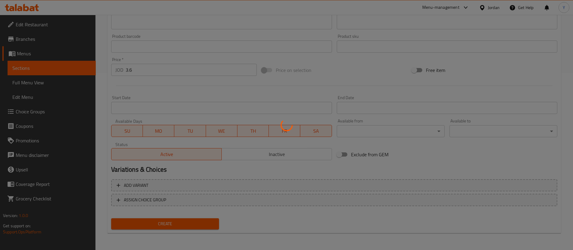
type input "0"
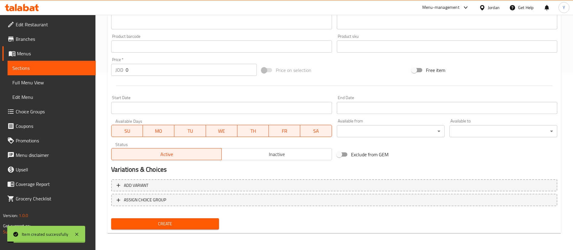
click at [45, 68] on span "Sections" at bounding box center [51, 67] width 79 height 7
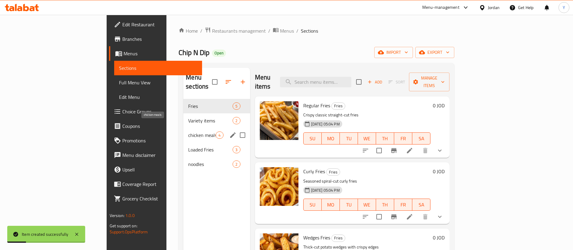
click at [188, 131] on span "chicken meals" at bounding box center [201, 134] width 27 height 7
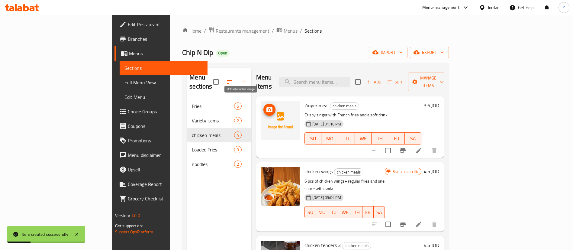
click at [266, 107] on icon "upload picture" at bounding box center [269, 109] width 6 height 5
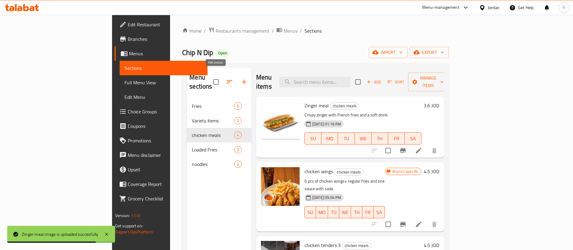
click at [240, 79] on icon "button" at bounding box center [243, 81] width 7 height 7
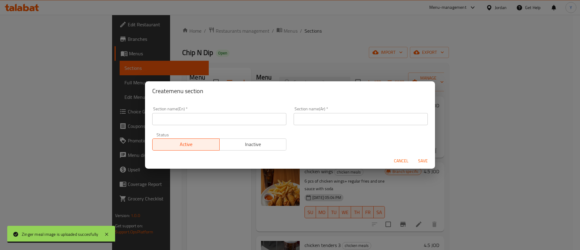
click at [199, 121] on input "text" at bounding box center [219, 119] width 134 height 12
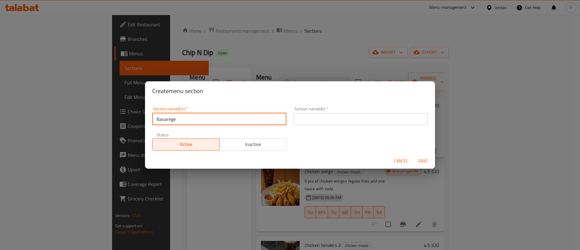
drag, startPoint x: 199, startPoint y: 120, endPoint x: 108, endPoint y: 114, distance: 91.4
click at [106, 114] on div "Create menu section Section name(En)   * Bavarege Section name(En) * Section na…" at bounding box center [290, 125] width 580 height 250
click at [170, 117] on input "Bavarege" at bounding box center [219, 119] width 134 height 12
click at [170, 118] on input "Bavarege" at bounding box center [219, 119] width 134 height 12
type input "Beverage"
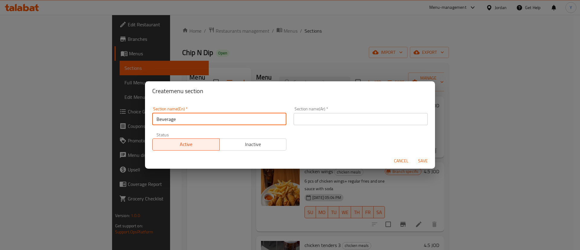
click at [320, 119] on input "text" at bounding box center [361, 119] width 134 height 12
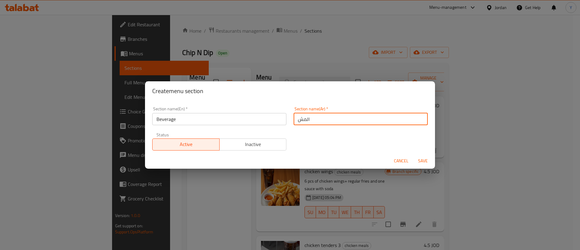
type input "المشروبات"
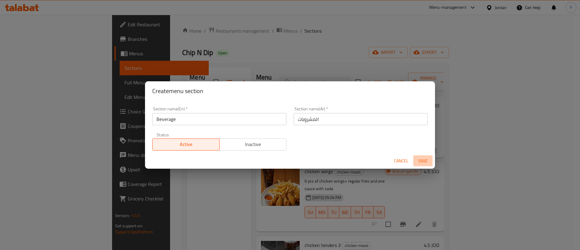
click at [418, 161] on span "Save" at bounding box center [423, 161] width 14 height 8
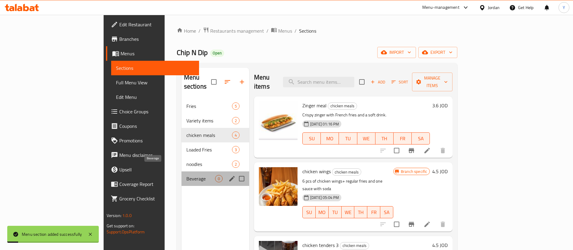
click at [186, 175] on span "Beverage" at bounding box center [200, 178] width 29 height 7
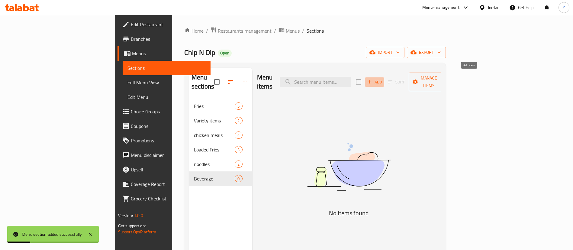
click at [383, 79] on span "Add" at bounding box center [374, 82] width 16 height 7
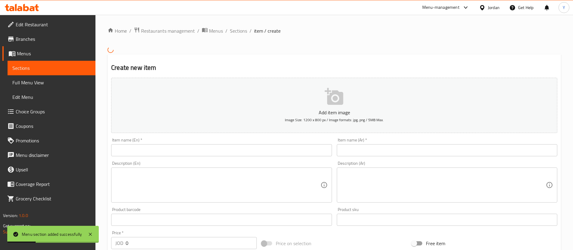
drag, startPoint x: 154, startPoint y: 151, endPoint x: 158, endPoint y: 151, distance: 3.7
click at [154, 151] on input "text" at bounding box center [221, 150] width 220 height 12
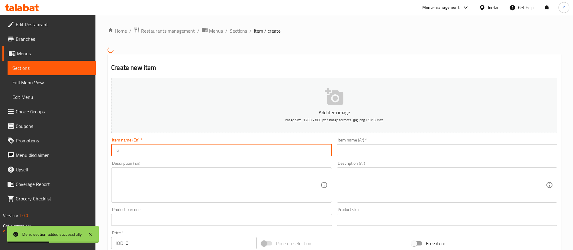
type input "،"
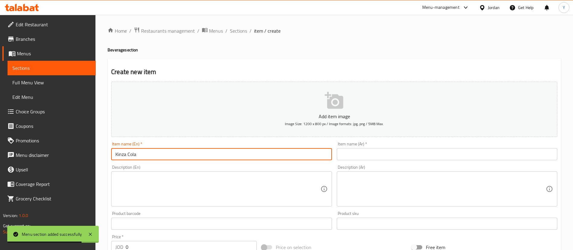
type input "Kinza Cola"
click at [384, 149] on input "text" at bounding box center [447, 154] width 220 height 12
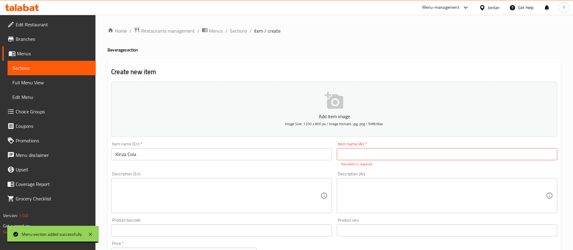
click at [385, 150] on input "text" at bounding box center [447, 154] width 220 height 12
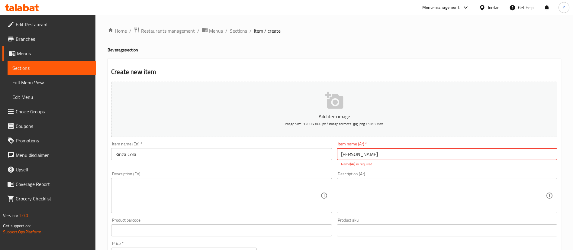
type input "[PERSON_NAME]"
click at [187, 184] on textarea at bounding box center [217, 195] width 205 height 29
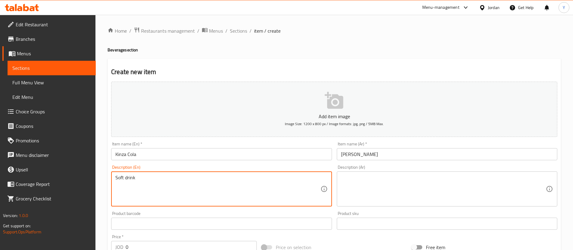
type textarea "Soft drink"
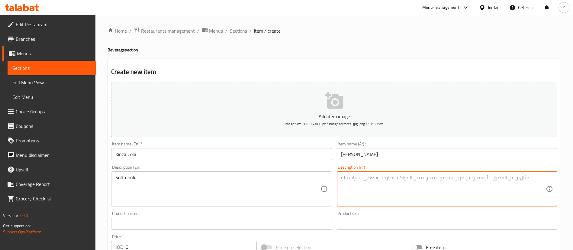
click at [401, 189] on textarea at bounding box center [443, 189] width 205 height 29
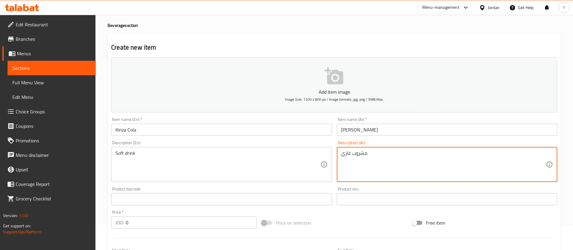
scroll to position [45, 0]
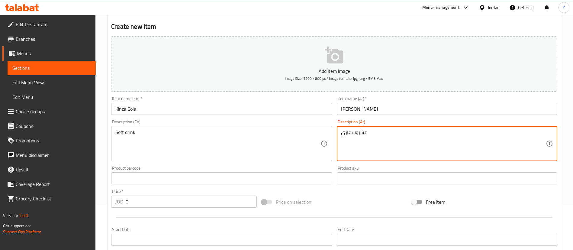
type textarea "مشروب غازي"
drag, startPoint x: 137, startPoint y: 204, endPoint x: 94, endPoint y: 208, distance: 43.4
click at [104, 206] on div "Home / Restaurants management / Menus / Sections / item / create Beverage secti…" at bounding box center [333, 176] width 477 height 412
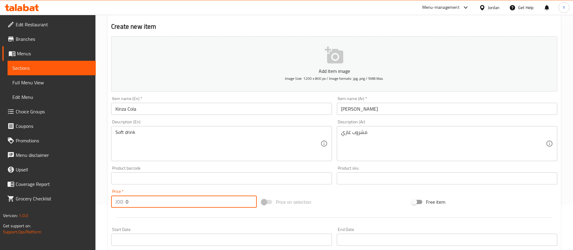
click at [143, 204] on input "0" at bounding box center [191, 201] width 131 height 12
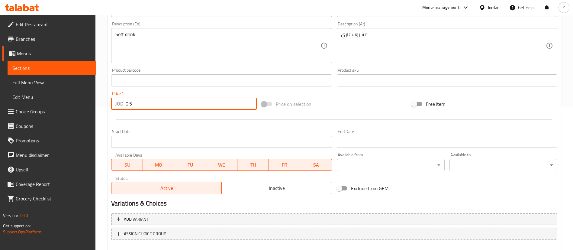
scroll to position [177, 0]
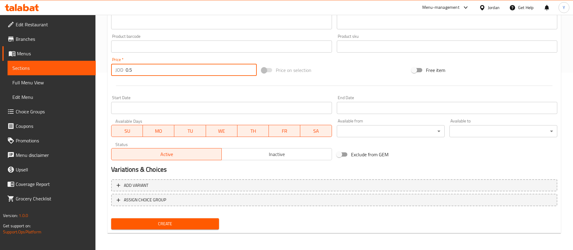
type input "0.5"
click at [156, 228] on button "Create" at bounding box center [165, 223] width 108 height 11
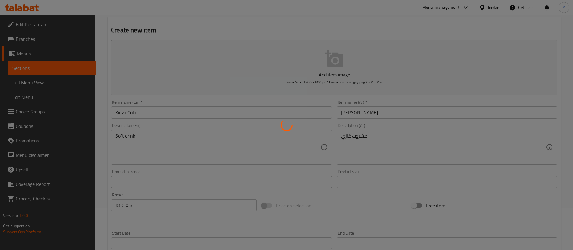
scroll to position [0, 0]
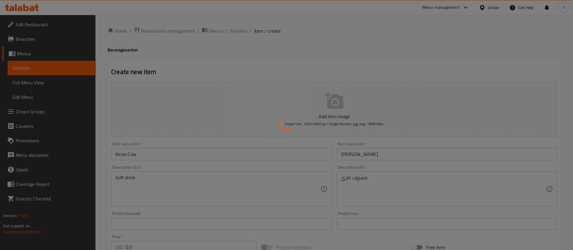
type input "0"
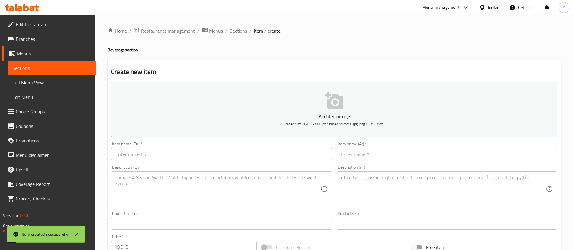
click at [152, 153] on input "text" at bounding box center [221, 154] width 220 height 12
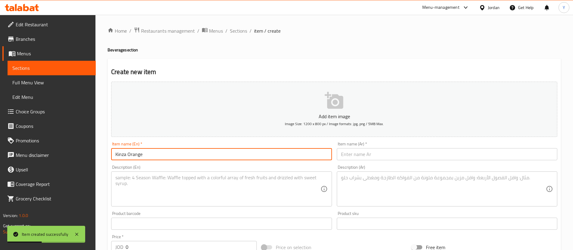
type input "Kinza Orange"
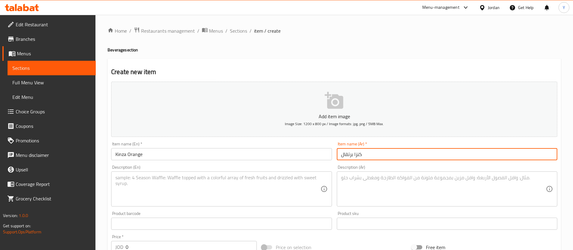
type input "كنزا برتقال"
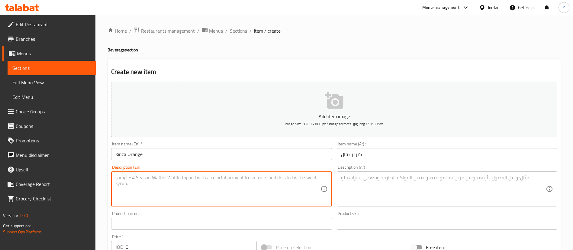
click at [233, 203] on textarea at bounding box center [217, 189] width 205 height 29
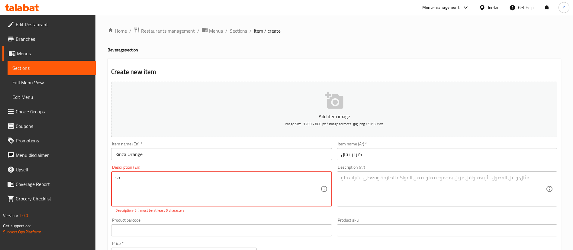
type textarea "s"
type textarea "Soft drink"
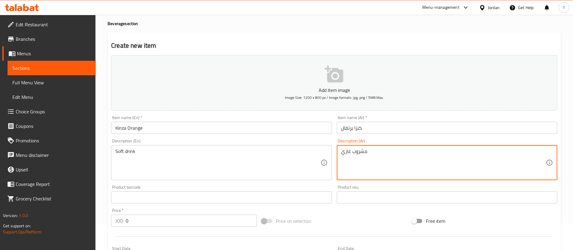
scroll to position [45, 0]
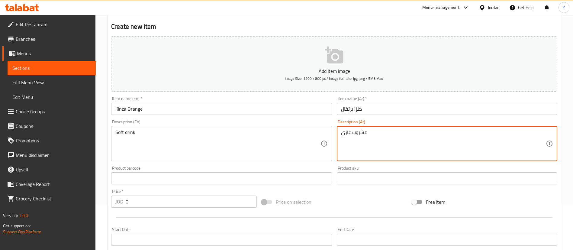
type textarea "مشروب غازي"
drag, startPoint x: 133, startPoint y: 202, endPoint x: 114, endPoint y: 203, distance: 19.3
click at [119, 203] on div "JOD 0 Price *" at bounding box center [184, 201] width 146 height 12
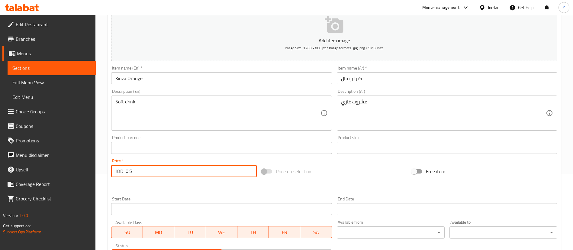
scroll to position [177, 0]
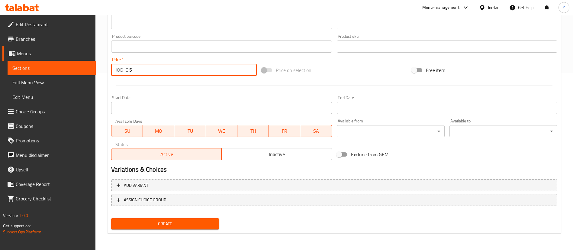
type input "0.5"
click at [162, 234] on div "Home / Restaurants management / Menus / Sections / item / create Beverage secti…" at bounding box center [334, 44] width 453 height 388
click at [165, 225] on span "Create" at bounding box center [165, 224] width 98 height 8
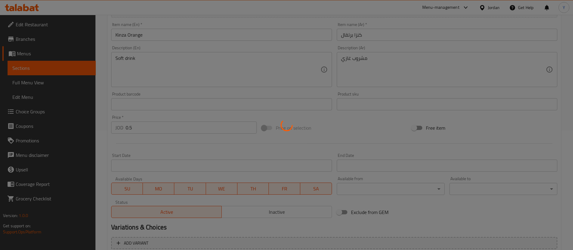
scroll to position [86, 0]
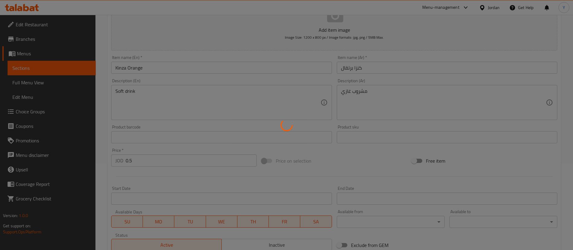
type input "0"
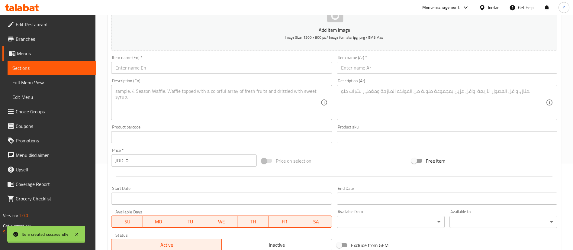
scroll to position [0, 0]
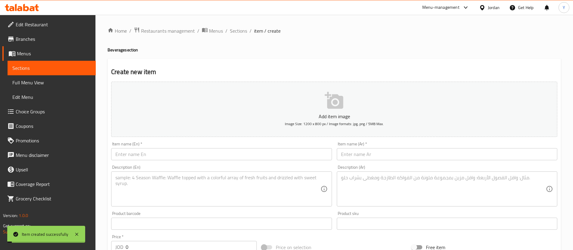
click at [160, 153] on input "text" at bounding box center [221, 154] width 220 height 12
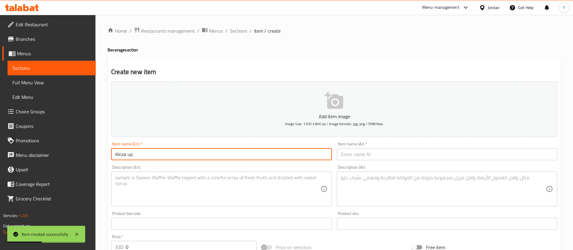
type input "Kinza up"
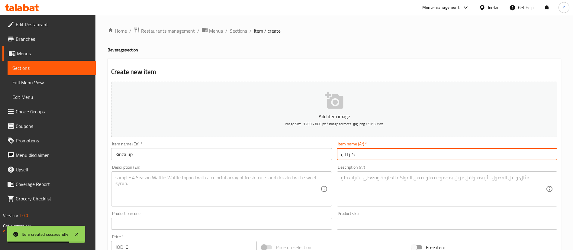
type input "كنزا اب"
click at [155, 188] on textarea at bounding box center [217, 189] width 205 height 29
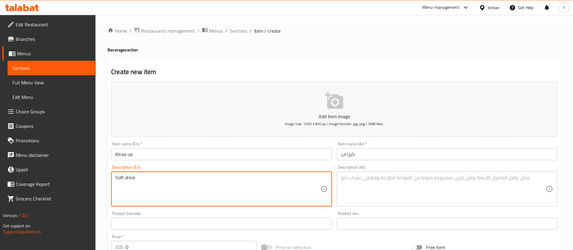
type textarea "Soft drink"
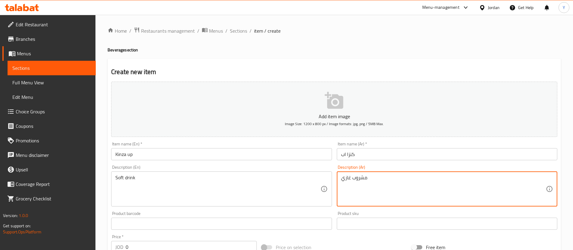
type textarea "مشروب غازي"
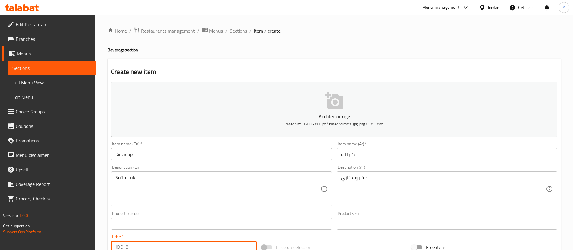
scroll to position [3, 0]
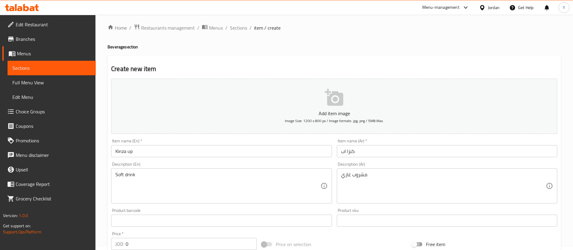
click at [156, 246] on input "0" at bounding box center [191, 244] width 131 height 12
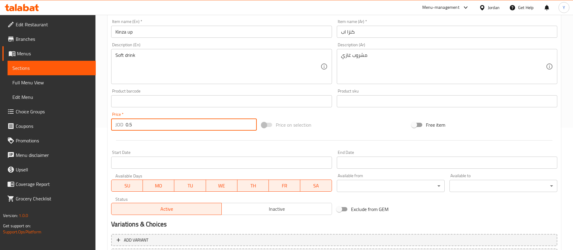
scroll to position [177, 0]
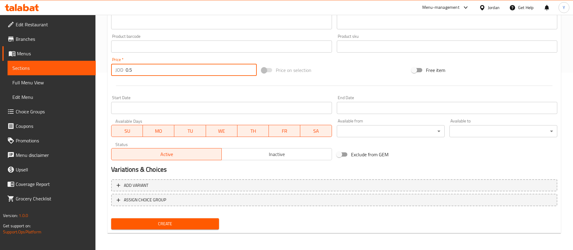
type input "0.5"
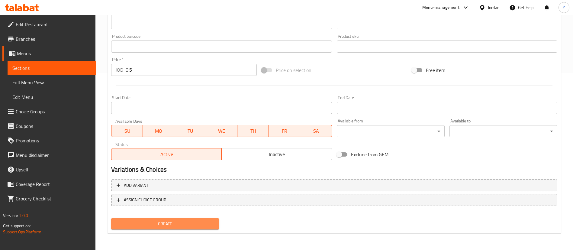
click at [159, 225] on span "Create" at bounding box center [165, 224] width 98 height 8
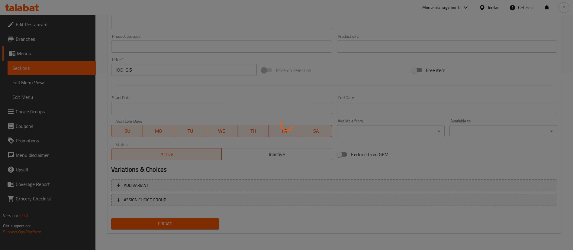
type input "0"
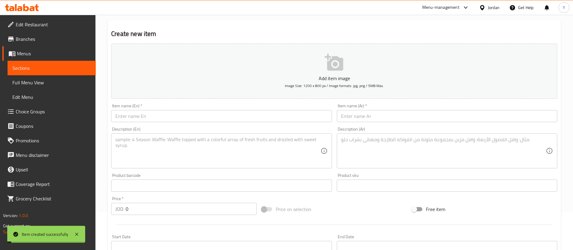
scroll to position [0, 0]
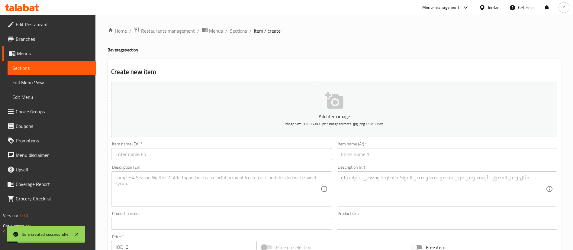
drag, startPoint x: 156, startPoint y: 154, endPoint x: 164, endPoint y: 154, distance: 8.2
click at [156, 154] on input "text" at bounding box center [221, 154] width 220 height 12
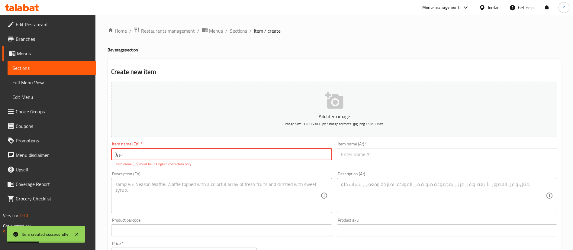
type input "}"
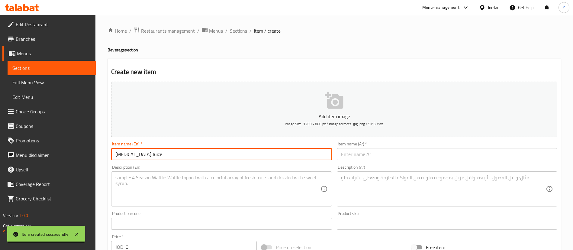
click at [126, 154] on input "[MEDICAL_DATA] Juice" at bounding box center [221, 154] width 220 height 12
click at [174, 158] on input "[PERSON_NAME]" at bounding box center [221, 154] width 220 height 12
click at [133, 156] on input "[PERSON_NAME]" at bounding box center [221, 154] width 220 height 12
click at [209, 157] on input "[PERSON_NAME]" at bounding box center [221, 154] width 220 height 12
drag, startPoint x: 170, startPoint y: 154, endPoint x: 62, endPoint y: 157, distance: 108.4
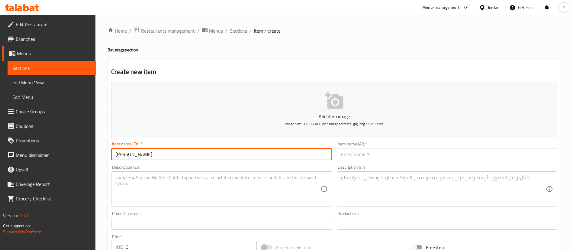
click at [66, 158] on div "Edit Restaurant Branches Menus Sections Full Menu View Edit Menu Choice Groups …" at bounding box center [286, 221] width 573 height 412
type input "[PERSON_NAME]"
click at [369, 148] on div "Item name (Ar)   * Item name (Ar) *" at bounding box center [447, 151] width 220 height 18
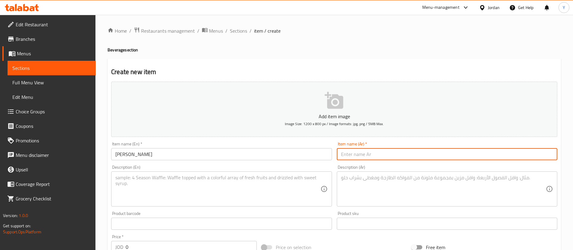
drag, startPoint x: 369, startPoint y: 155, endPoint x: 213, endPoint y: 199, distance: 161.9
click at [369, 156] on input "text" at bounding box center [447, 154] width 220 height 12
paste input "عصير كارولينا"
type input "عصير كارولينا"
click at [213, 199] on textarea at bounding box center [217, 189] width 205 height 29
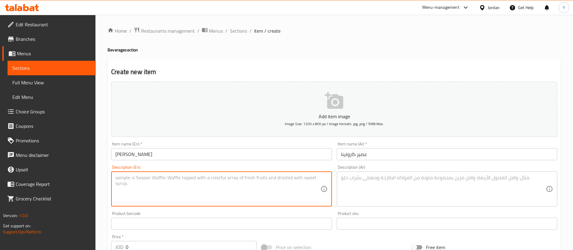
type textarea "F"
type textarea "H"
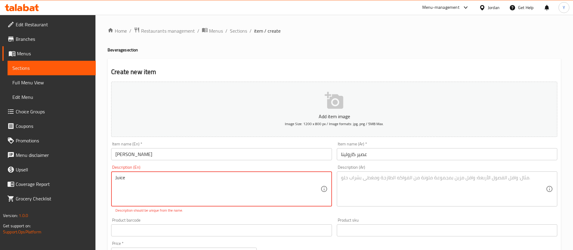
type textarea "Juice"
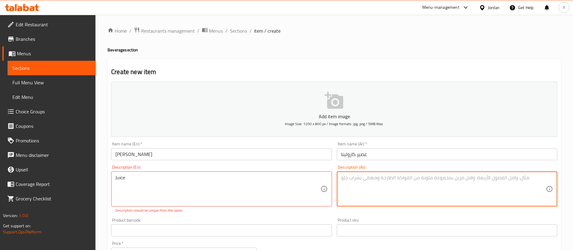
click at [445, 182] on textarea at bounding box center [443, 189] width 205 height 29
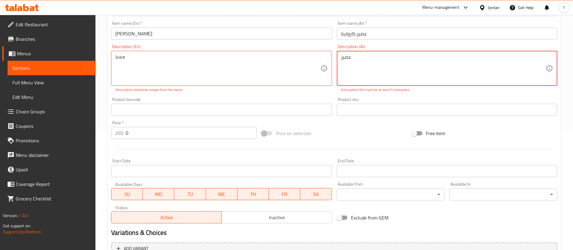
scroll to position [136, 0]
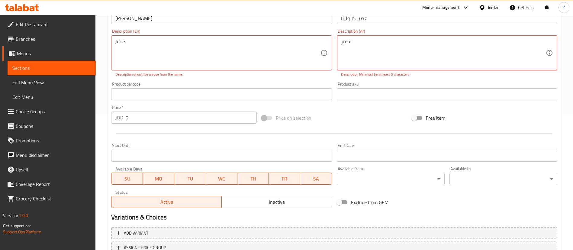
type textarea "عصير"
click at [140, 119] on input "0" at bounding box center [191, 117] width 131 height 12
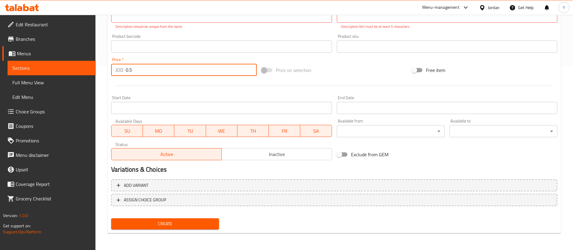
type input "0.5"
click at [157, 220] on span "Create" at bounding box center [165, 224] width 98 height 8
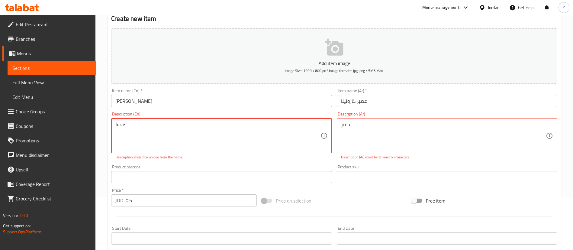
drag, startPoint x: 123, startPoint y: 124, endPoint x: 56, endPoint y: 122, distance: 66.5
click at [54, 123] on div "Edit Restaurant Branches Menus Sections Full Menu View Edit Menu Choice Groups …" at bounding box center [286, 171] width 573 height 419
type textarea "F"
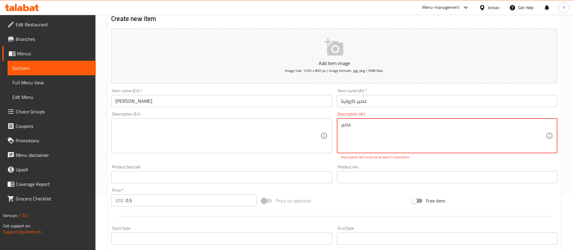
drag, startPoint x: 322, startPoint y: 126, endPoint x: 244, endPoint y: 125, distance: 77.9
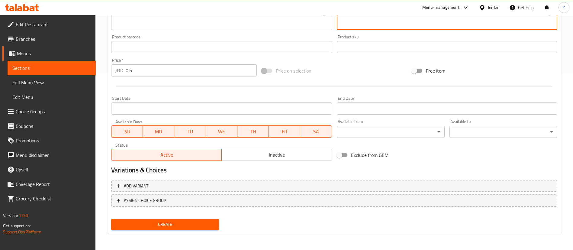
scroll to position [177, 0]
click at [155, 228] on button "Create" at bounding box center [165, 223] width 108 height 11
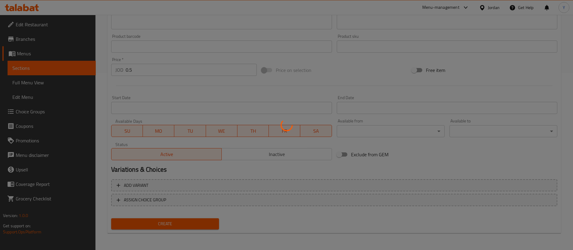
type input "0"
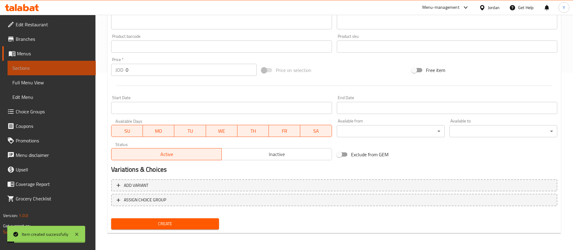
click at [66, 66] on span "Sections" at bounding box center [51, 67] width 79 height 7
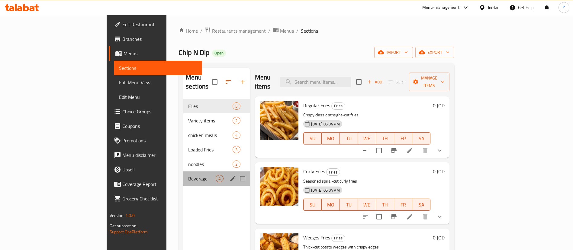
click at [183, 171] on div "Beverage 4" at bounding box center [216, 178] width 66 height 14
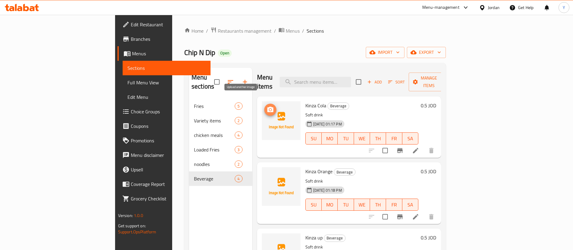
click at [267, 107] on icon "upload picture" at bounding box center [270, 109] width 6 height 5
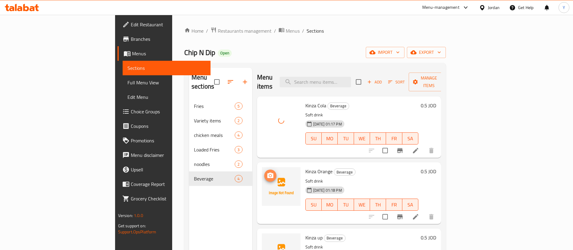
click at [264, 172] on span "upload picture" at bounding box center [270, 175] width 12 height 7
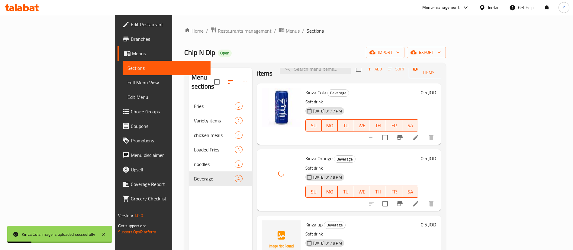
scroll to position [20, 0]
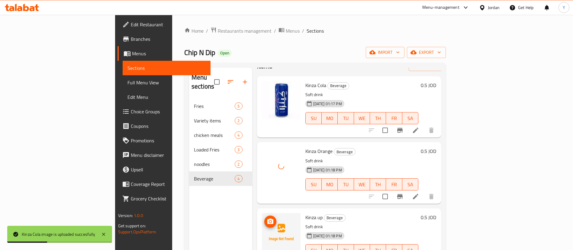
click at [264, 218] on span "upload picture" at bounding box center [270, 221] width 12 height 7
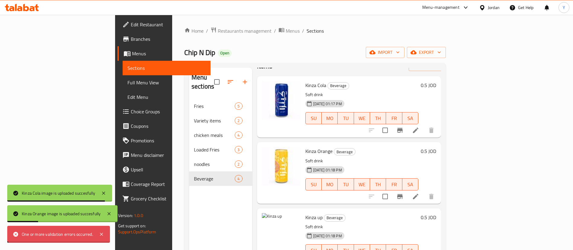
scroll to position [85, 0]
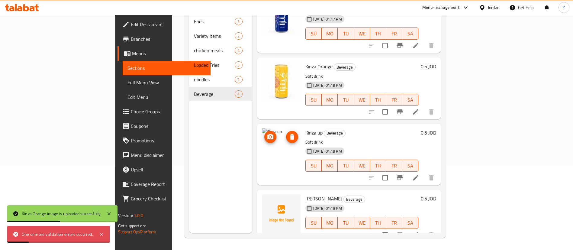
click at [264, 133] on span "upload picture" at bounding box center [270, 136] width 12 height 7
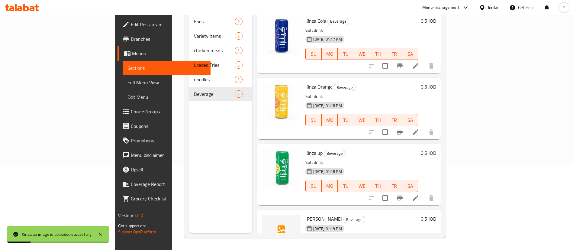
scroll to position [0, 0]
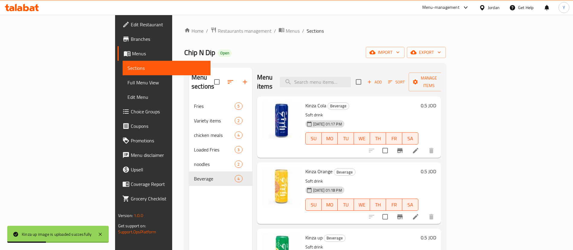
click at [33, 5] on icon at bounding box center [22, 7] width 34 height 7
